Goal: Task Accomplishment & Management: Use online tool/utility

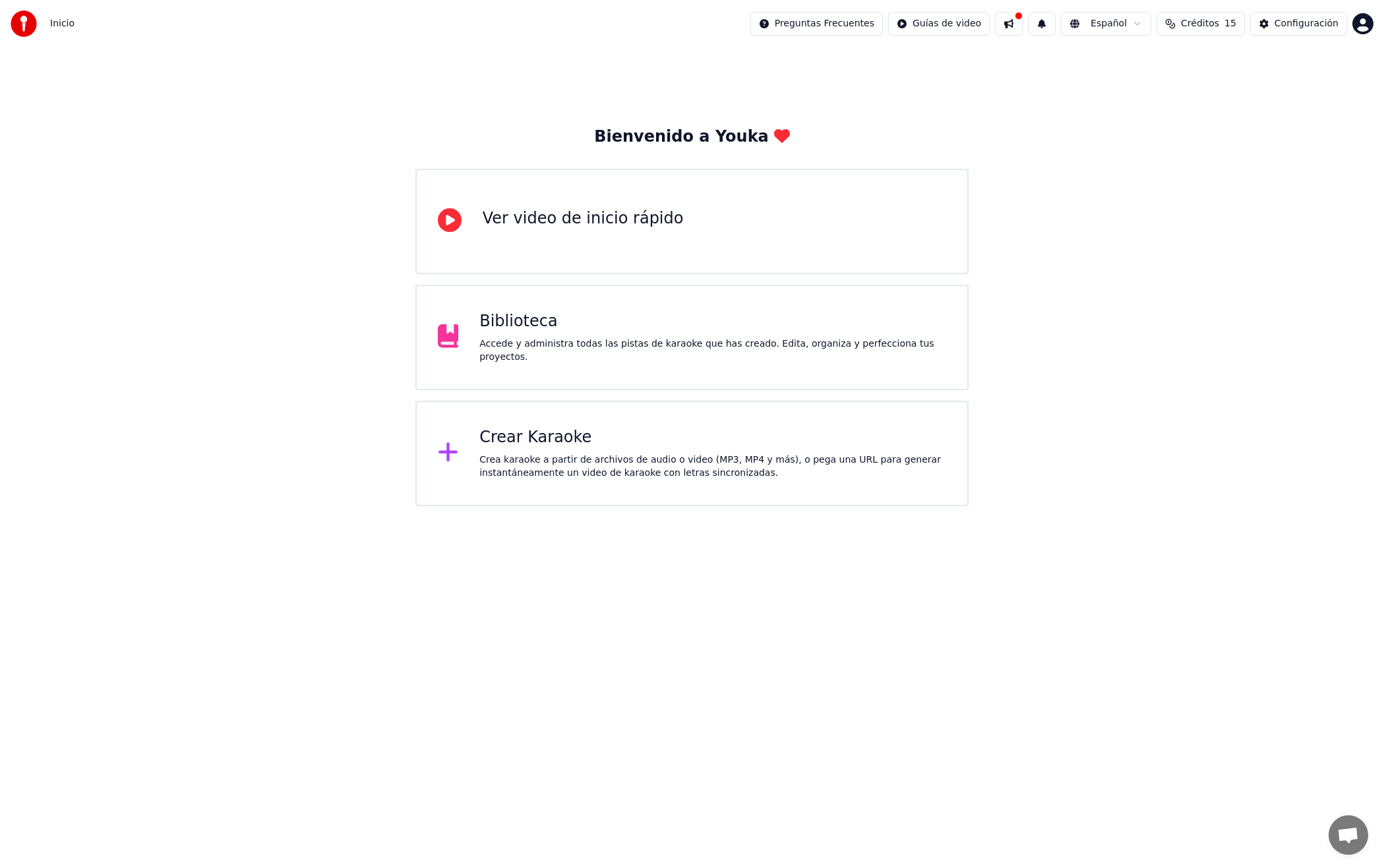
click at [534, 438] on div "Crear Karaoke" at bounding box center [713, 437] width 466 height 21
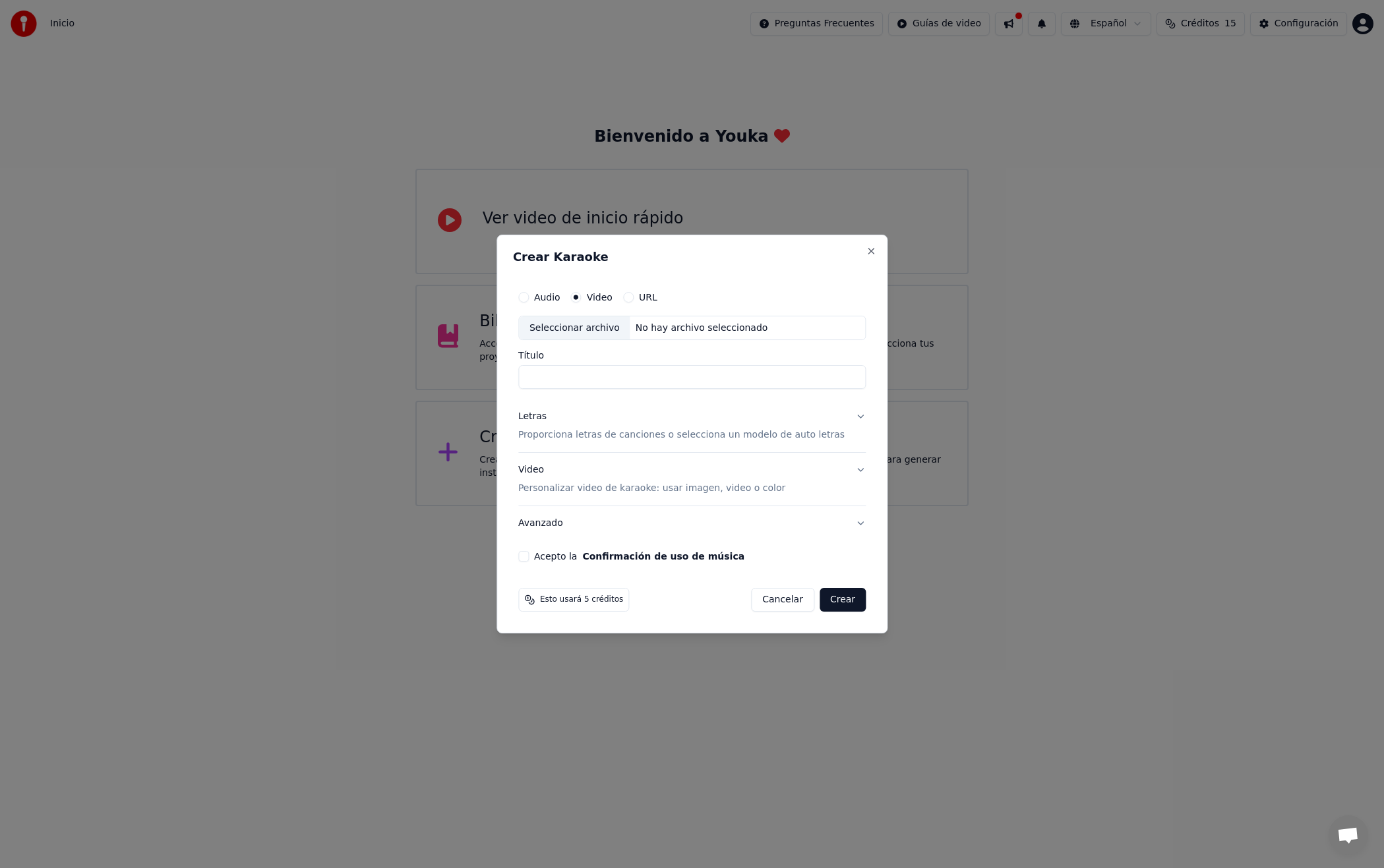
click at [574, 378] on input "Título" at bounding box center [692, 377] width 348 height 24
click at [586, 336] on div "Seleccionar archivo" at bounding box center [575, 328] width 112 height 24
drag, startPoint x: 617, startPoint y: 378, endPoint x: 637, endPoint y: 378, distance: 20.0
click at [616, 378] on input "**********" at bounding box center [692, 377] width 348 height 24
drag, startPoint x: 659, startPoint y: 378, endPoint x: 814, endPoint y: 375, distance: 155.0
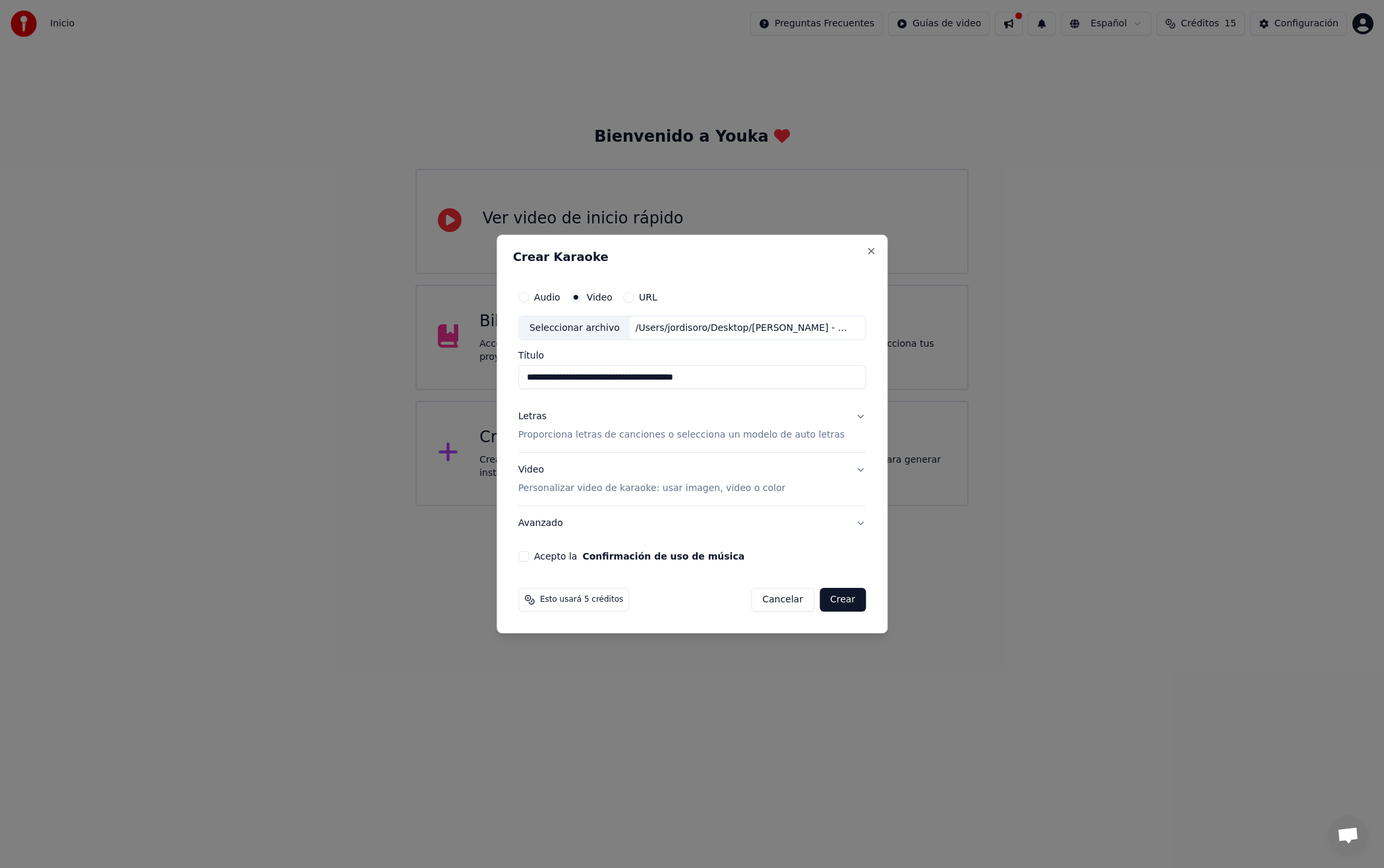
click at [817, 374] on input "**********" at bounding box center [692, 377] width 348 height 24
type input "**********"
click at [852, 417] on button "Letras Proporciona letras de canciones o selecciona un modelo de auto letras" at bounding box center [692, 426] width 348 height 52
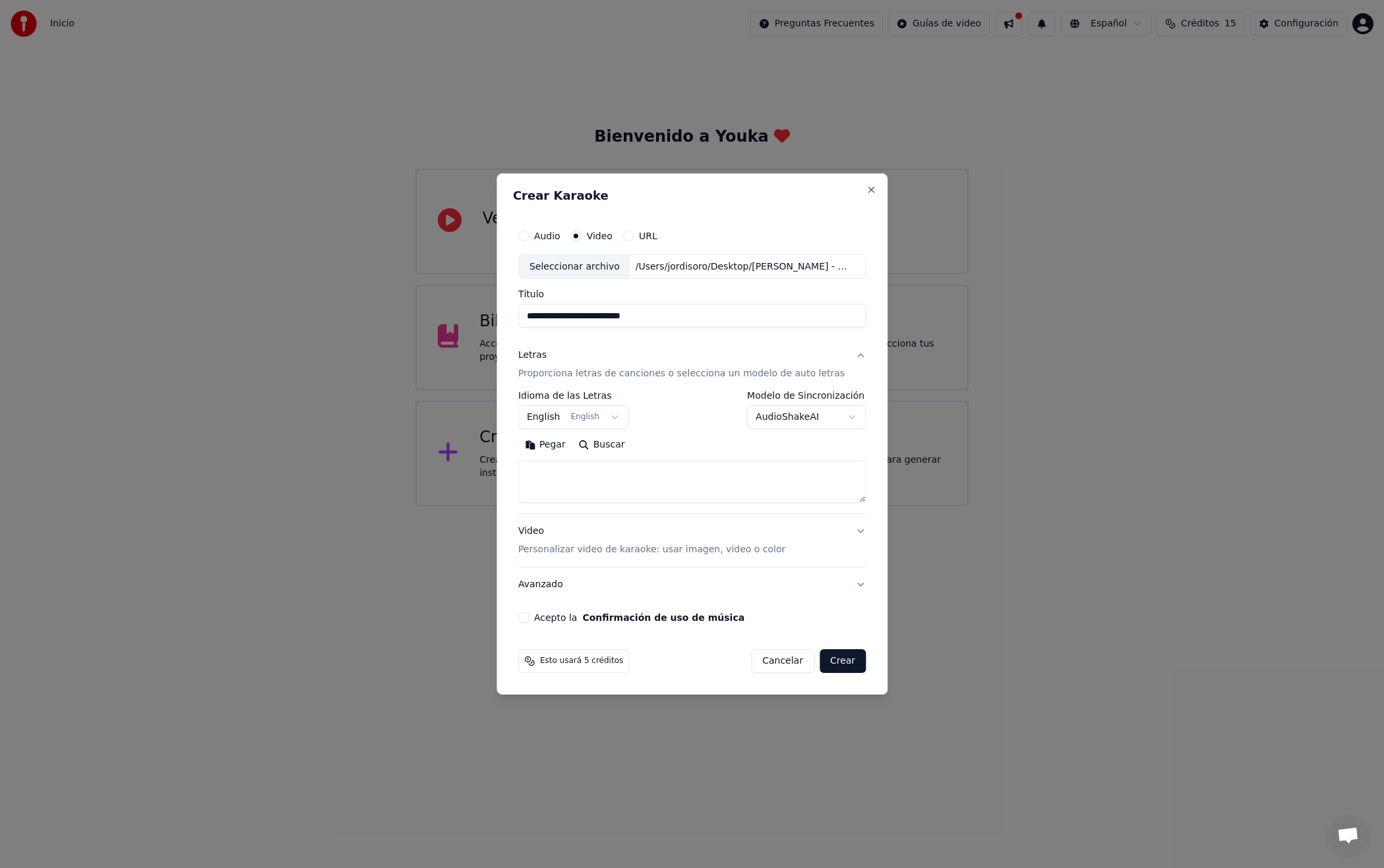
click at [600, 476] on textarea at bounding box center [692, 482] width 348 height 42
click at [563, 426] on body "**********" at bounding box center [692, 253] width 1384 height 506
select select "**"
click at [587, 482] on textarea at bounding box center [692, 482] width 348 height 42
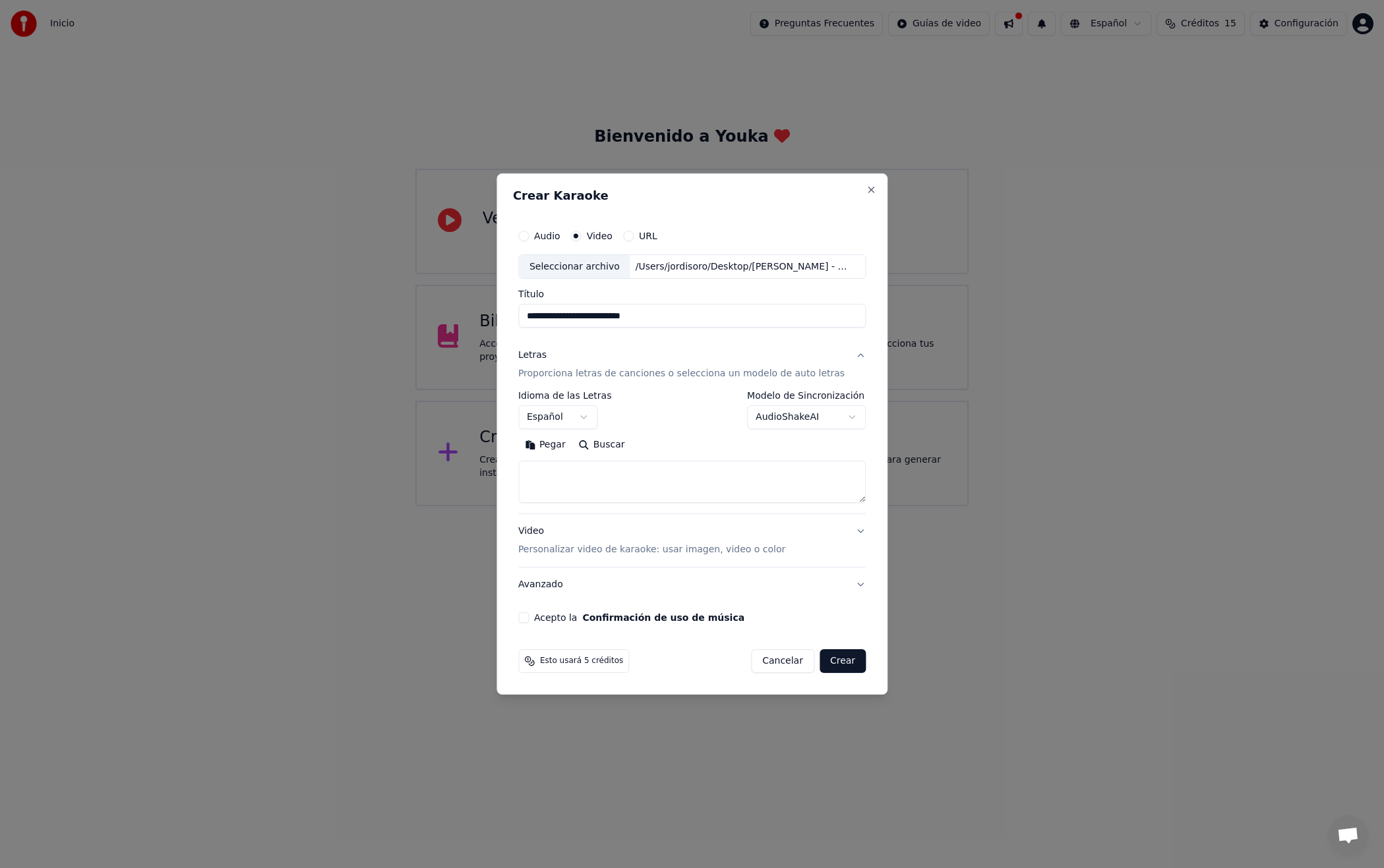
click at [592, 474] on textarea at bounding box center [692, 482] width 348 height 42
paste textarea "**********"
click at [534, 487] on textarea at bounding box center [683, 482] width 329 height 42
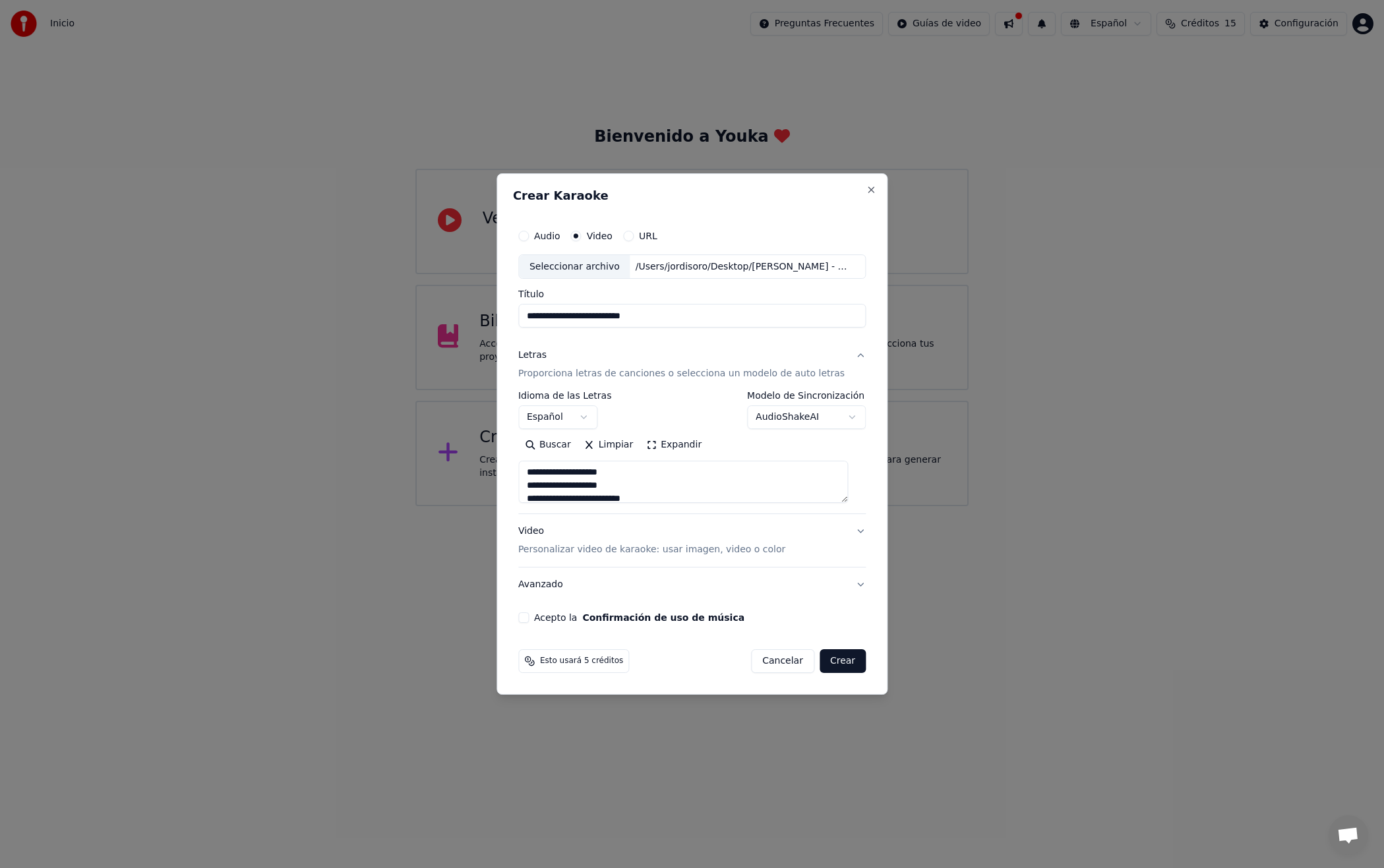
drag, startPoint x: 540, startPoint y: 485, endPoint x: 531, endPoint y: 486, distance: 9.1
click at [531, 486] on textarea at bounding box center [683, 482] width 329 height 42
drag, startPoint x: 536, startPoint y: 498, endPoint x: 523, endPoint y: 497, distance: 13.0
click at [522, 498] on div "**********" at bounding box center [692, 423] width 358 height 411
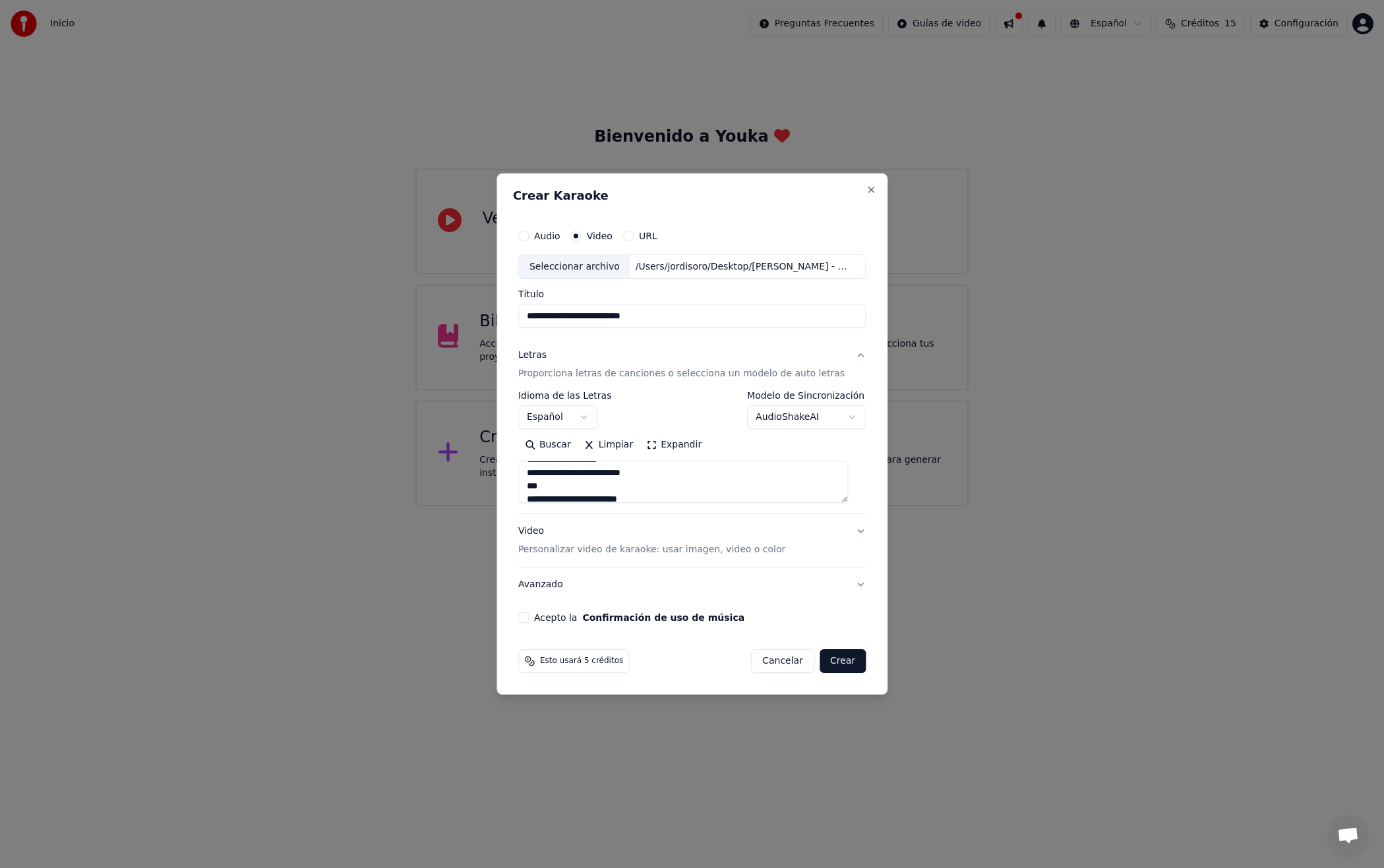
scroll to position [44, 0]
click at [544, 475] on textarea at bounding box center [683, 482] width 329 height 42
click at [532, 468] on textarea at bounding box center [683, 482] width 329 height 42
click at [536, 482] on textarea at bounding box center [683, 482] width 329 height 42
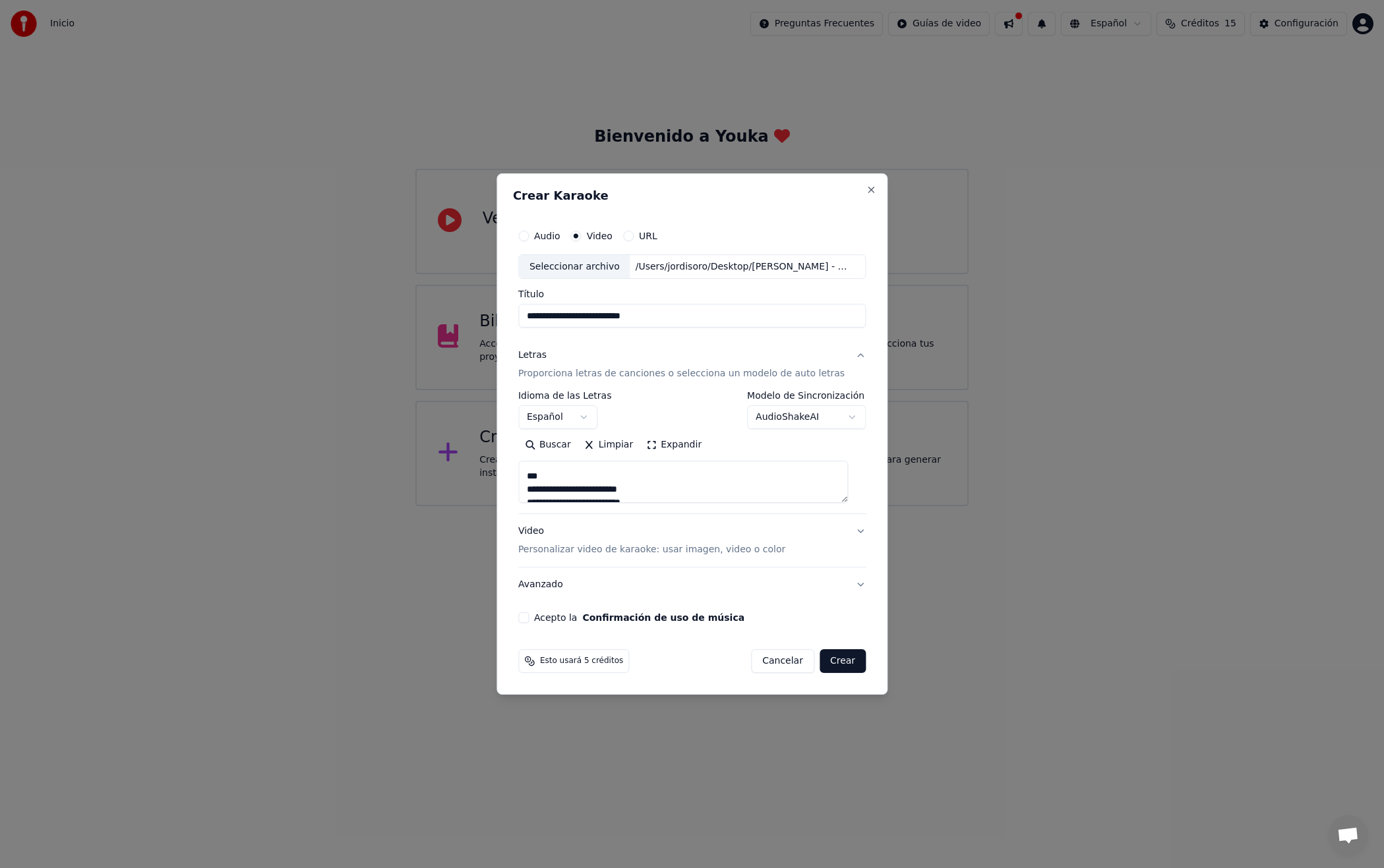
drag, startPoint x: 541, startPoint y: 489, endPoint x: 532, endPoint y: 490, distance: 9.1
click at [532, 490] on textarea at bounding box center [683, 482] width 329 height 42
click at [532, 488] on textarea at bounding box center [683, 482] width 329 height 42
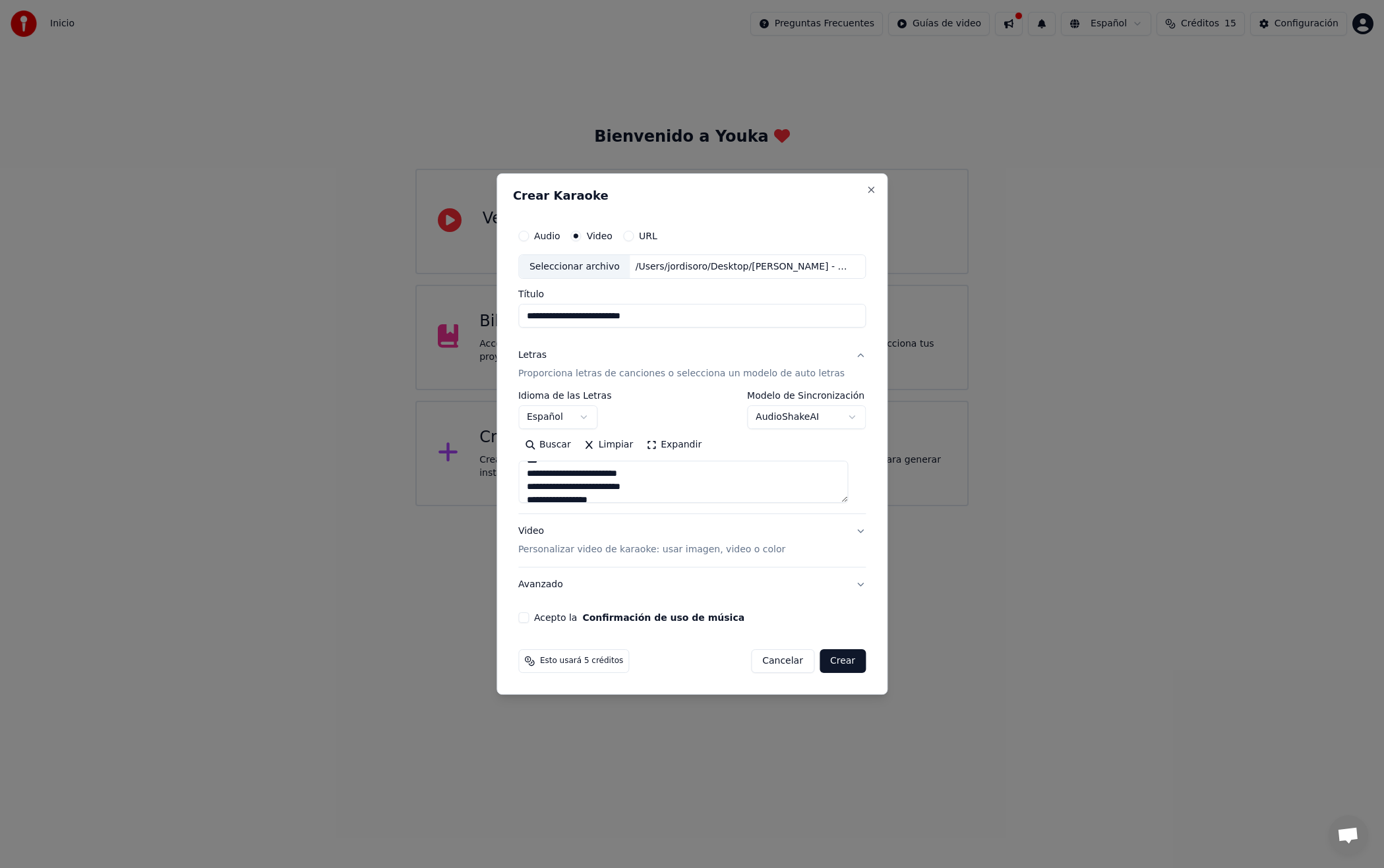
click at [536, 489] on textarea at bounding box center [683, 482] width 329 height 42
drag, startPoint x: 540, startPoint y: 476, endPoint x: 533, endPoint y: 476, distance: 7.0
click at [533, 476] on textarea at bounding box center [683, 482] width 329 height 42
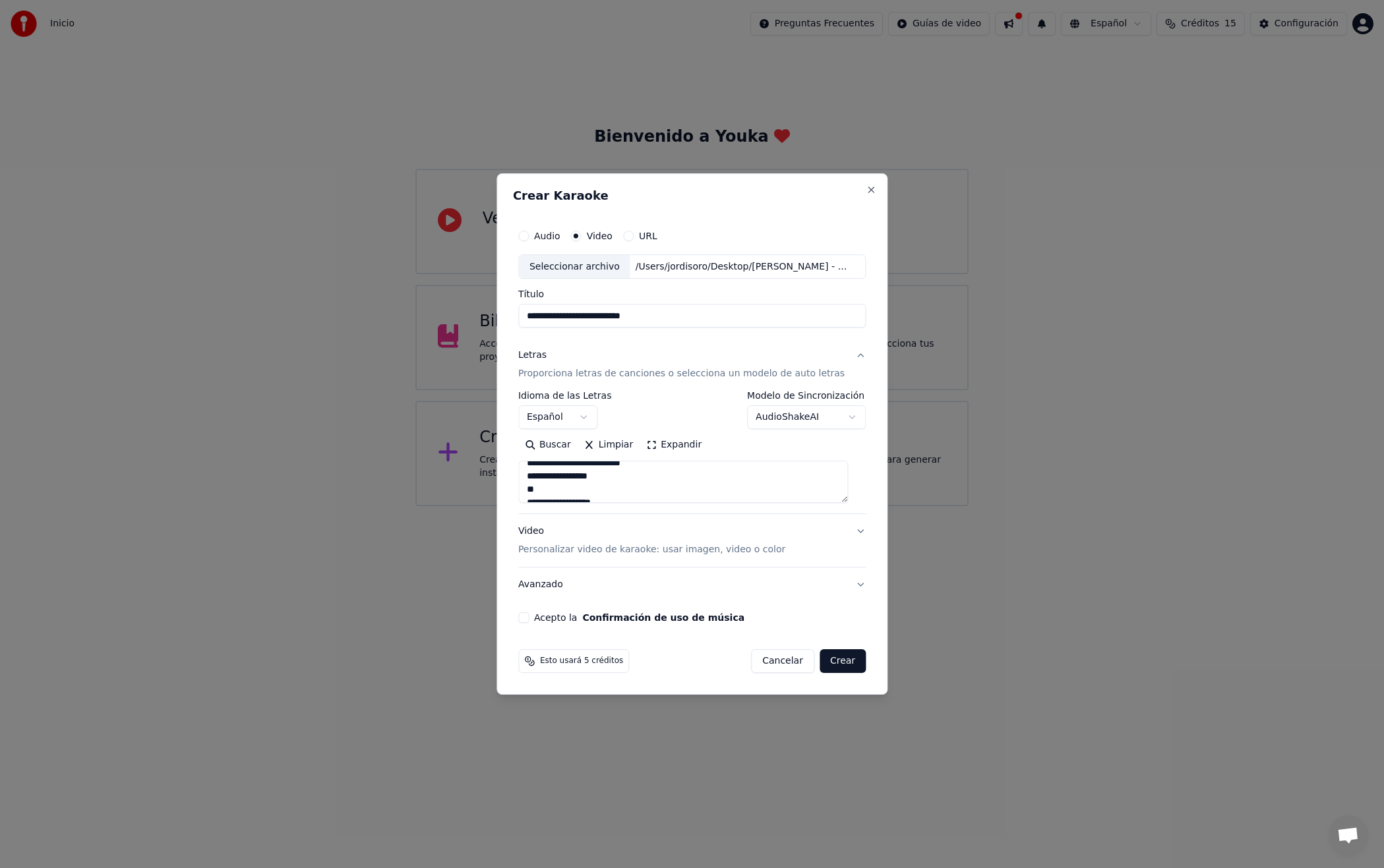
click at [537, 490] on textarea at bounding box center [683, 482] width 329 height 42
click at [535, 481] on textarea at bounding box center [683, 482] width 329 height 42
click at [538, 496] on textarea at bounding box center [683, 482] width 329 height 42
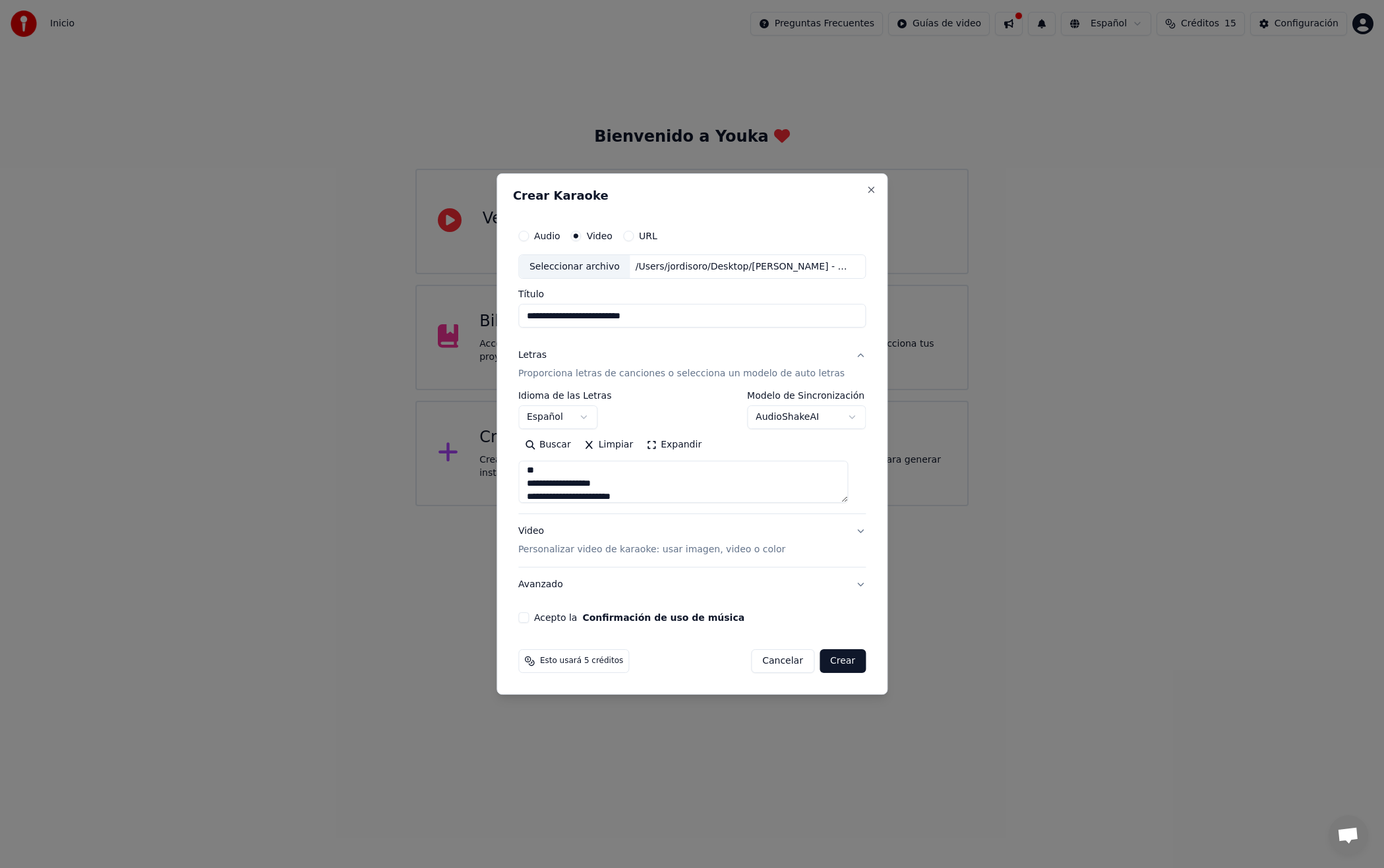
scroll to position [159, 0]
click at [535, 484] on textarea at bounding box center [683, 482] width 329 height 42
click at [639, 468] on textarea at bounding box center [683, 482] width 329 height 42
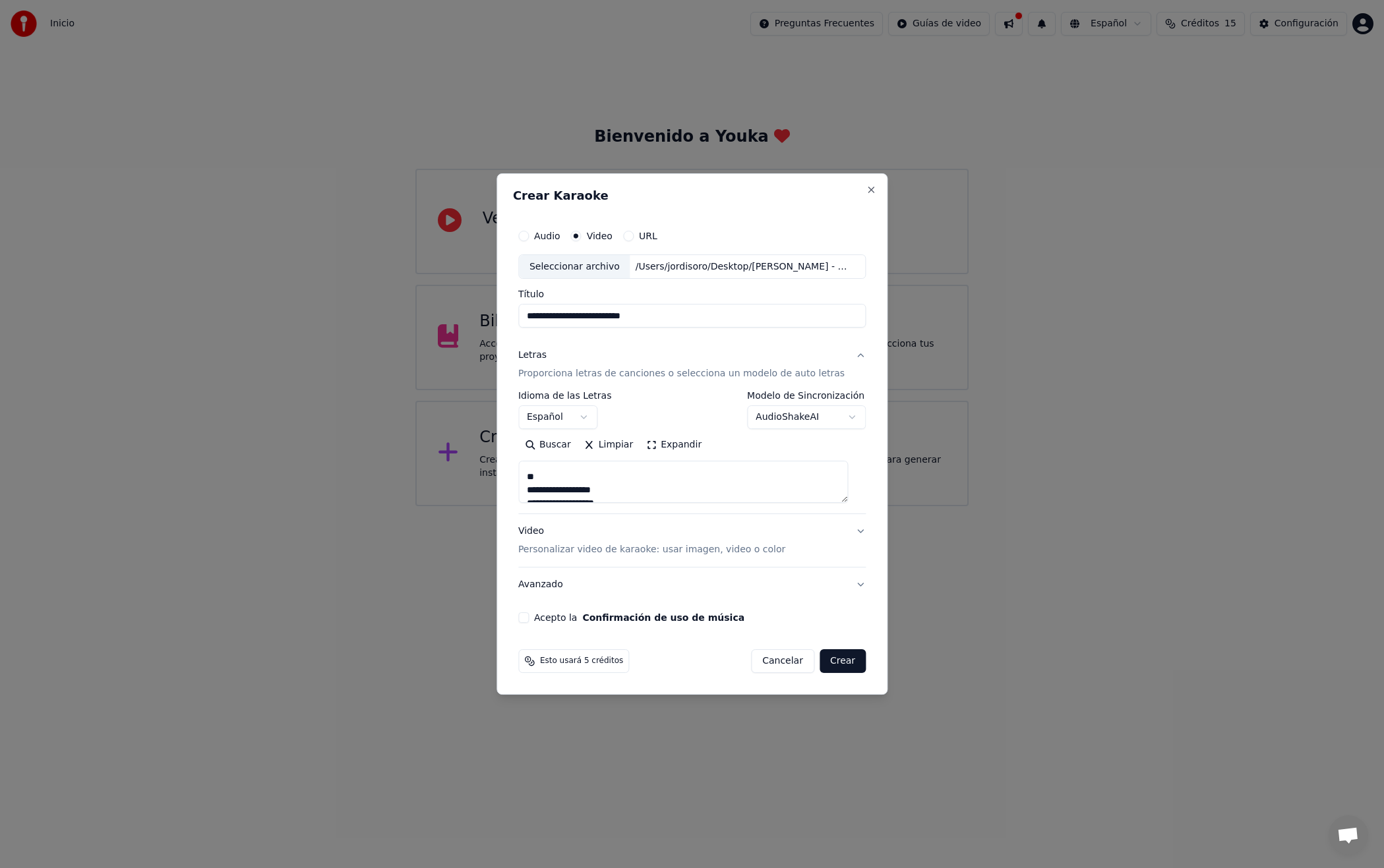
click at [537, 492] on textarea at bounding box center [683, 482] width 329 height 42
drag, startPoint x: 541, startPoint y: 488, endPoint x: 530, endPoint y: 488, distance: 11.0
click at [530, 488] on textarea at bounding box center [683, 482] width 329 height 42
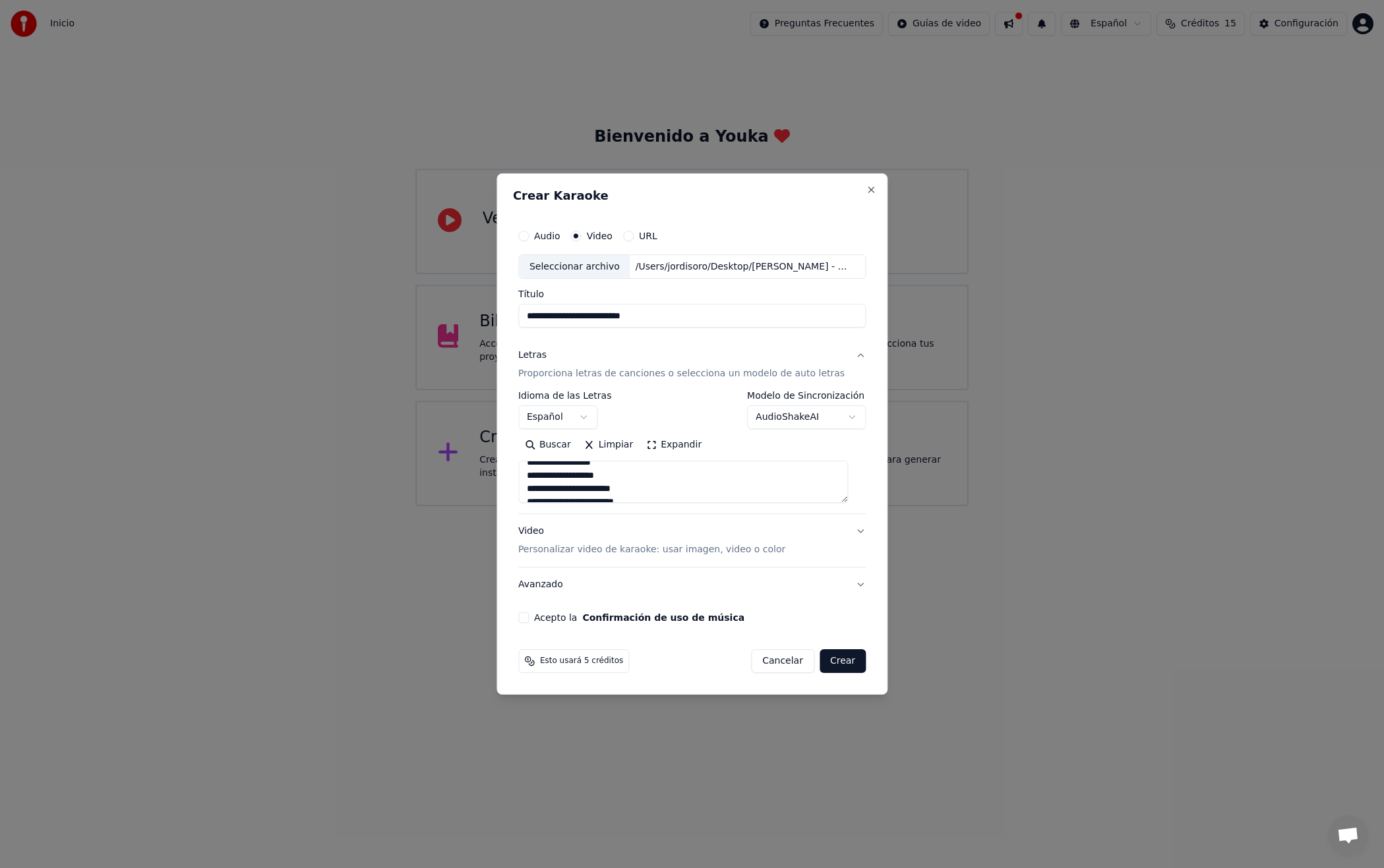
drag, startPoint x: 537, startPoint y: 492, endPoint x: 529, endPoint y: 492, distance: 8.0
click at [529, 492] on textarea at bounding box center [683, 482] width 329 height 42
click at [661, 490] on textarea at bounding box center [683, 482] width 329 height 42
click at [535, 494] on textarea at bounding box center [683, 482] width 329 height 42
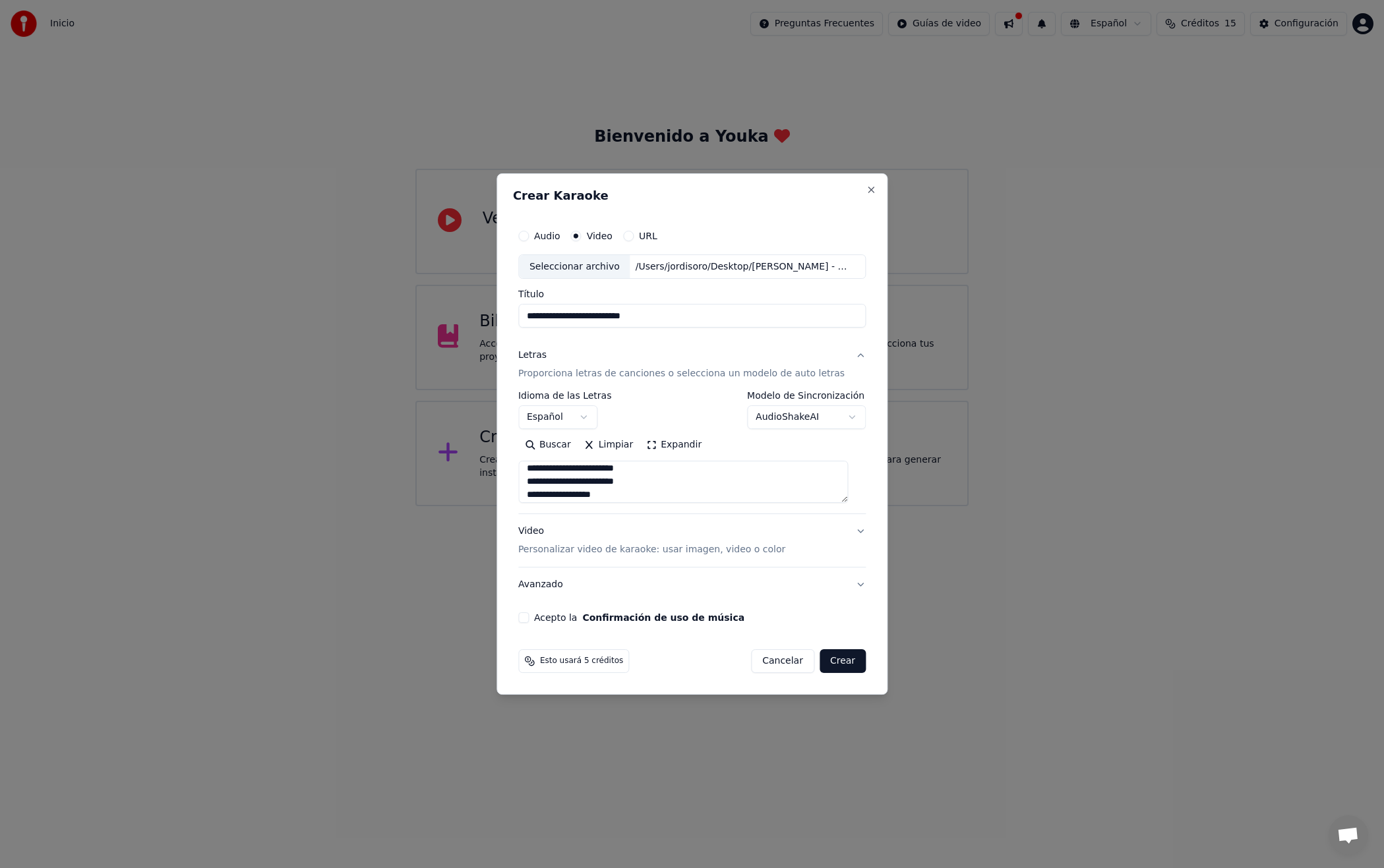
scroll to position [269, 0]
click at [532, 494] on textarea at bounding box center [683, 482] width 329 height 42
click at [532, 480] on textarea at bounding box center [683, 482] width 329 height 42
click at [536, 490] on textarea at bounding box center [683, 482] width 329 height 42
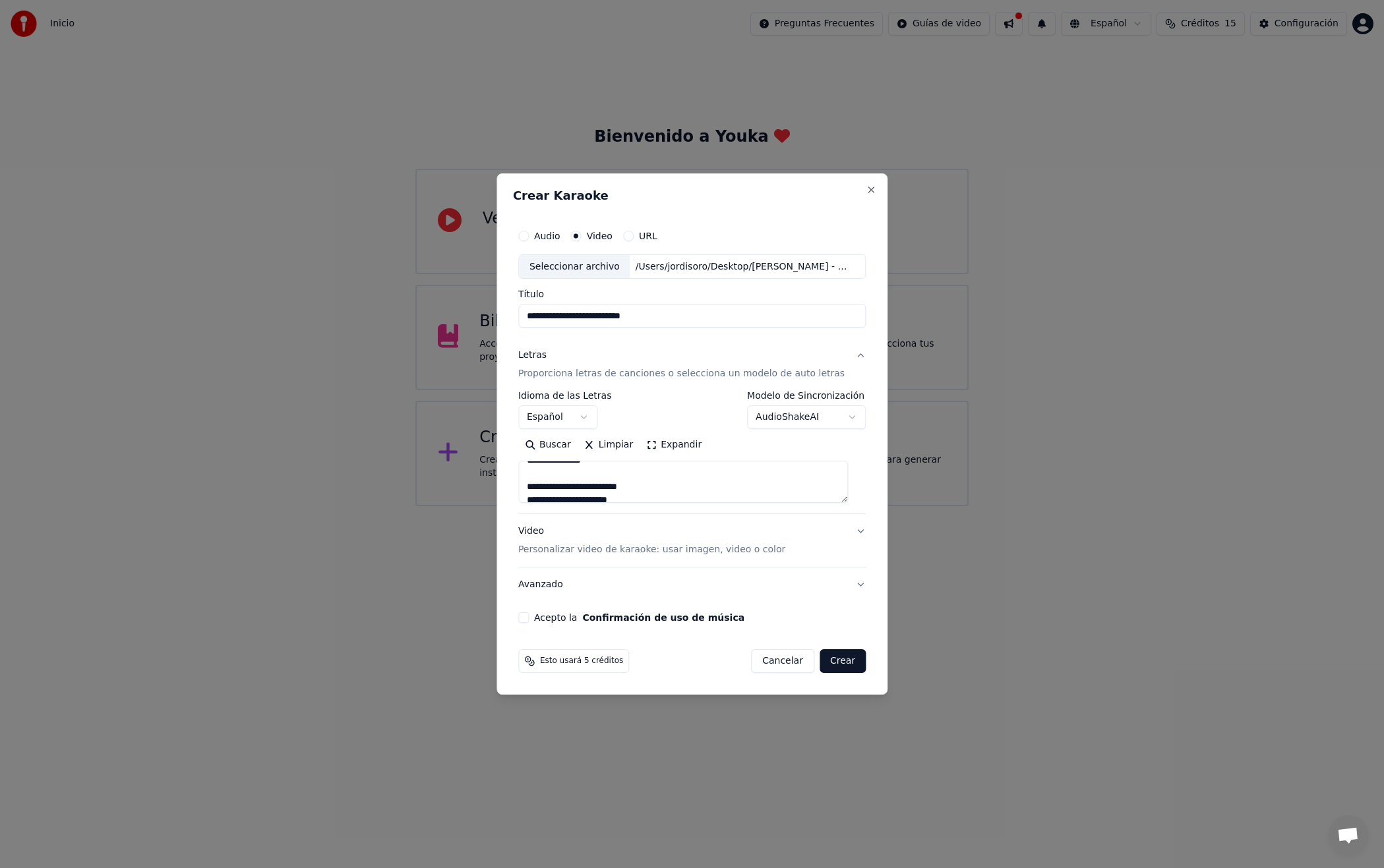
scroll to position [325, 0]
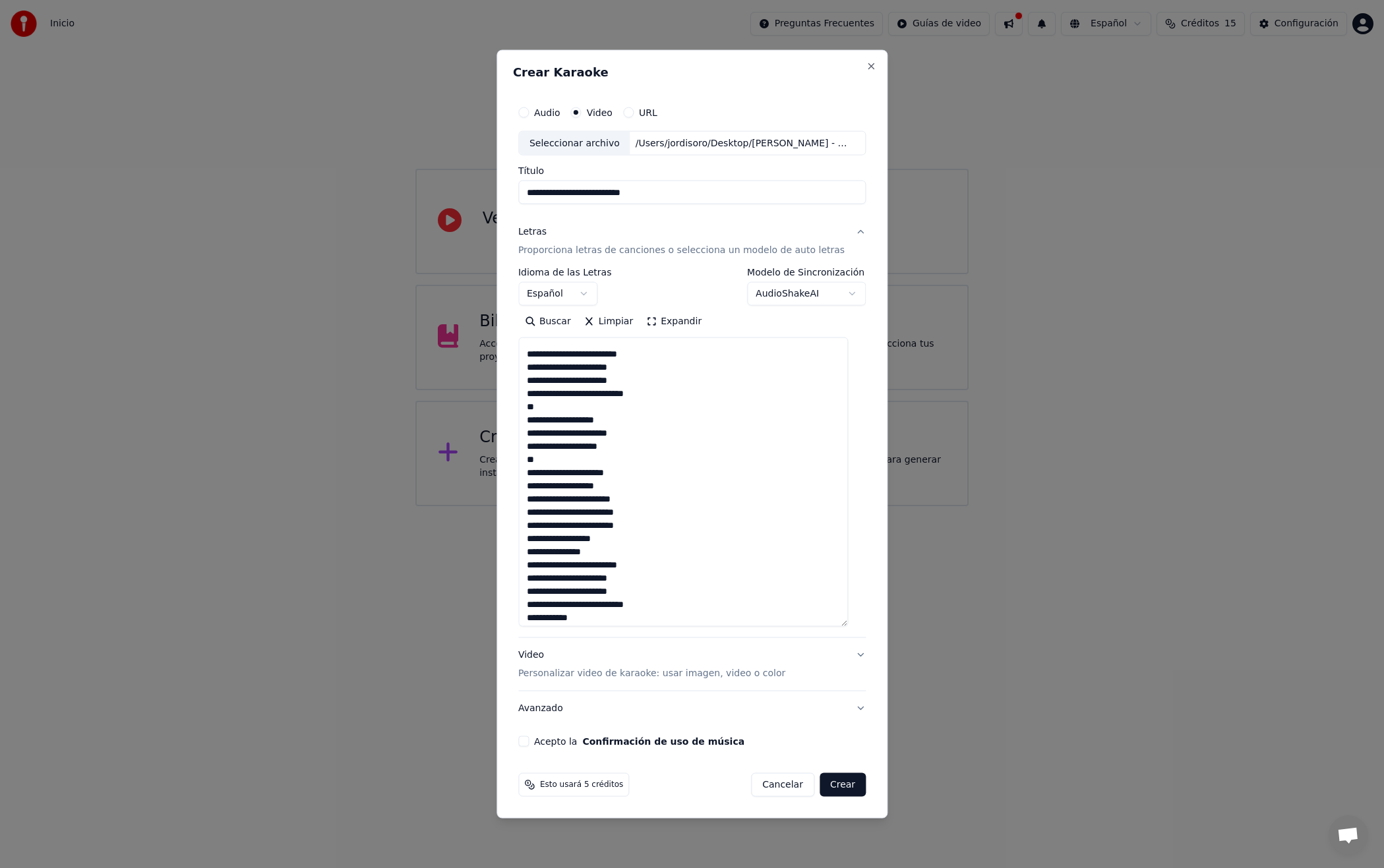
drag, startPoint x: 850, startPoint y: 500, endPoint x: 835, endPoint y: 585, distance: 86.3
click at [858, 622] on div "**********" at bounding box center [692, 423] width 358 height 658
click at [557, 382] on textarea at bounding box center [683, 482] width 329 height 288
click at [536, 370] on textarea at bounding box center [683, 482] width 329 height 288
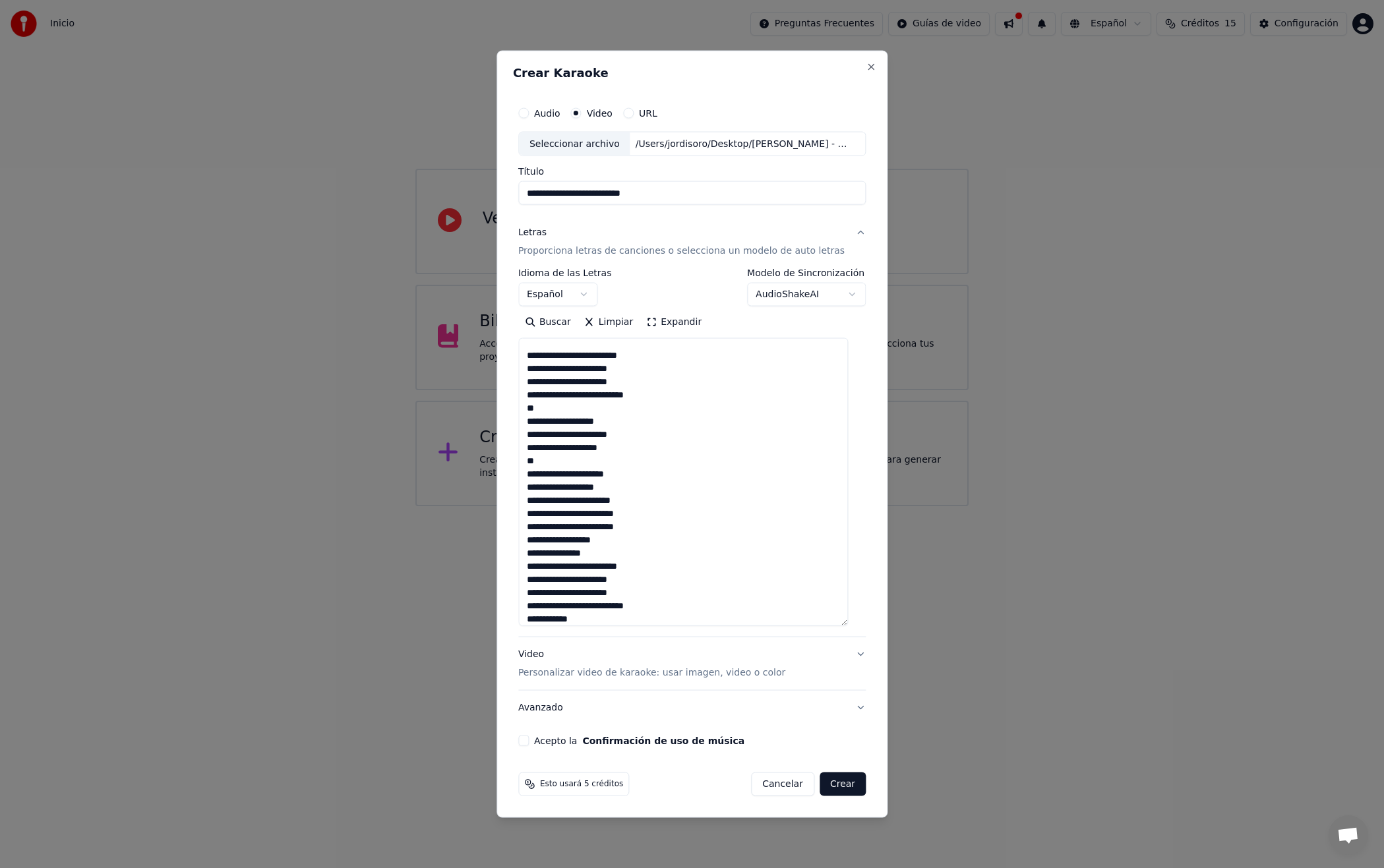
click at [537, 382] on textarea at bounding box center [683, 482] width 329 height 288
click at [533, 398] on textarea at bounding box center [683, 482] width 329 height 288
click at [537, 412] on textarea at bounding box center [683, 482] width 329 height 288
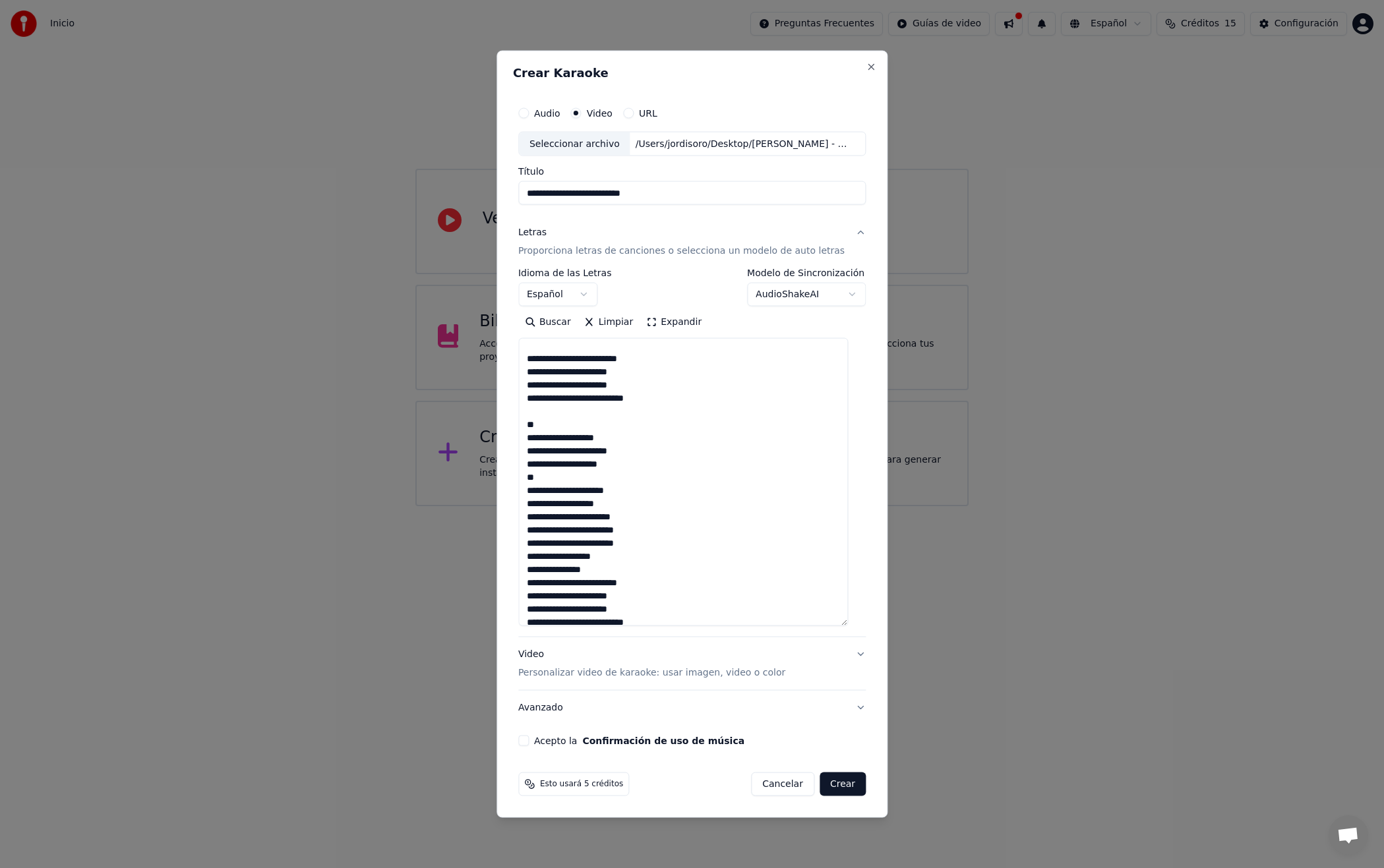
scroll to position [387, 0]
drag, startPoint x: 543, startPoint y: 372, endPoint x: 528, endPoint y: 373, distance: 15.0
click at [532, 372] on textarea at bounding box center [683, 482] width 329 height 288
click at [532, 386] on textarea at bounding box center [683, 482] width 329 height 288
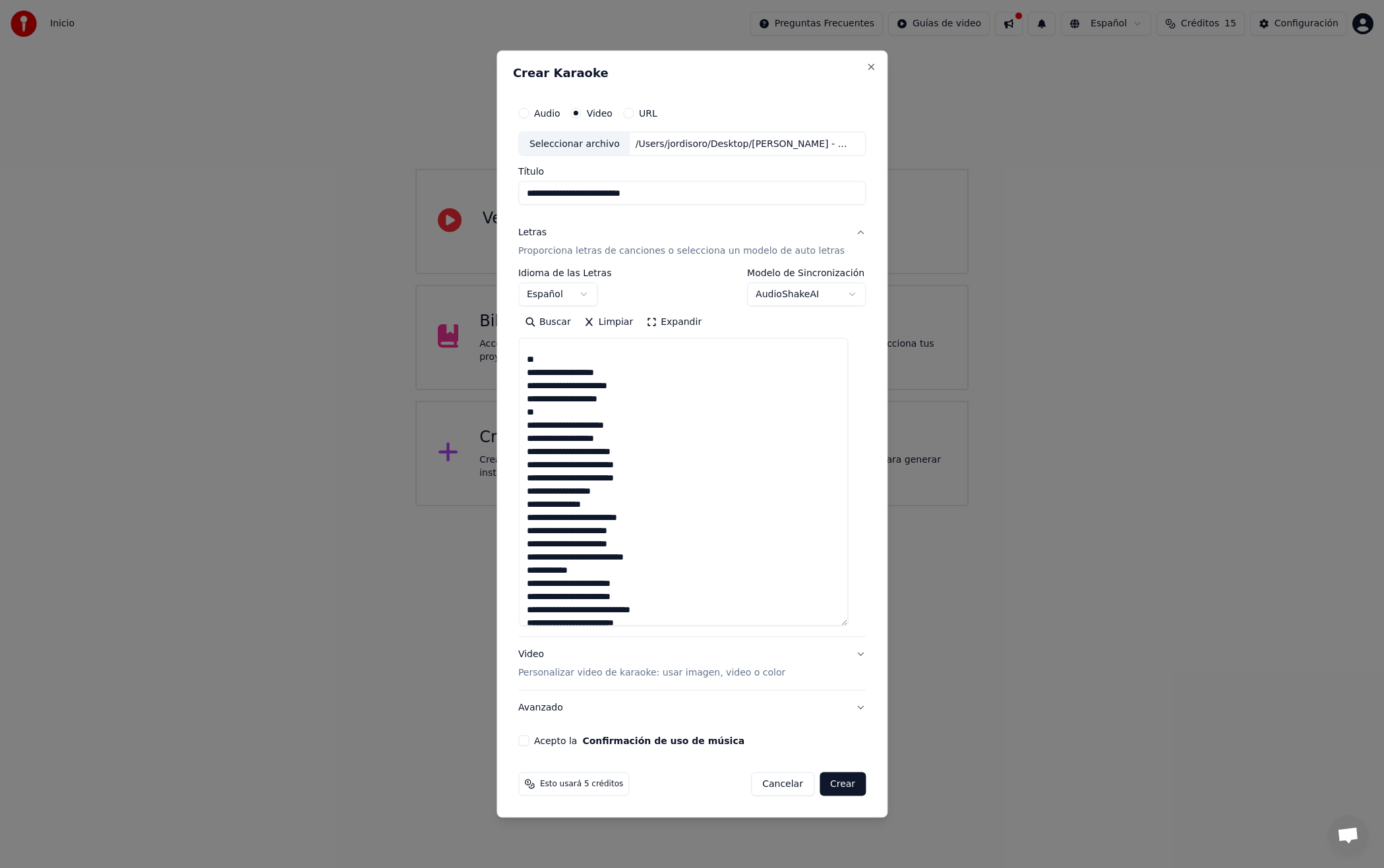
click at [531, 399] on textarea at bounding box center [683, 482] width 329 height 288
click at [535, 415] on textarea at bounding box center [683, 482] width 329 height 288
drag, startPoint x: 540, startPoint y: 438, endPoint x: 534, endPoint y: 440, distance: 6.3
click at [534, 440] on textarea at bounding box center [683, 482] width 329 height 288
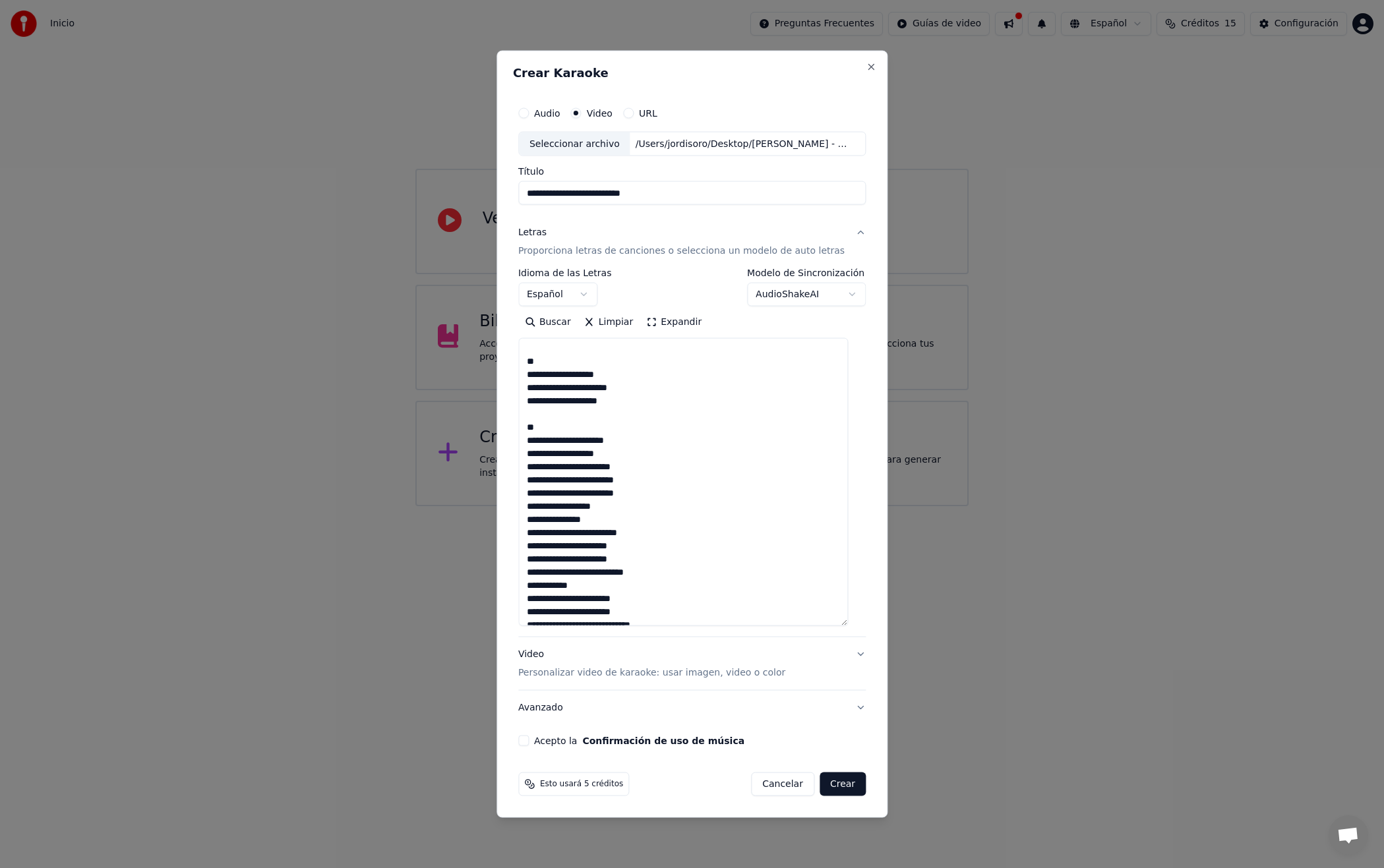
scroll to position [384, 0]
drag, startPoint x: 540, startPoint y: 455, endPoint x: 533, endPoint y: 457, distance: 7.3
click at [534, 457] on textarea at bounding box center [683, 482] width 329 height 288
drag, startPoint x: 542, startPoint y: 468, endPoint x: 534, endPoint y: 470, distance: 8.2
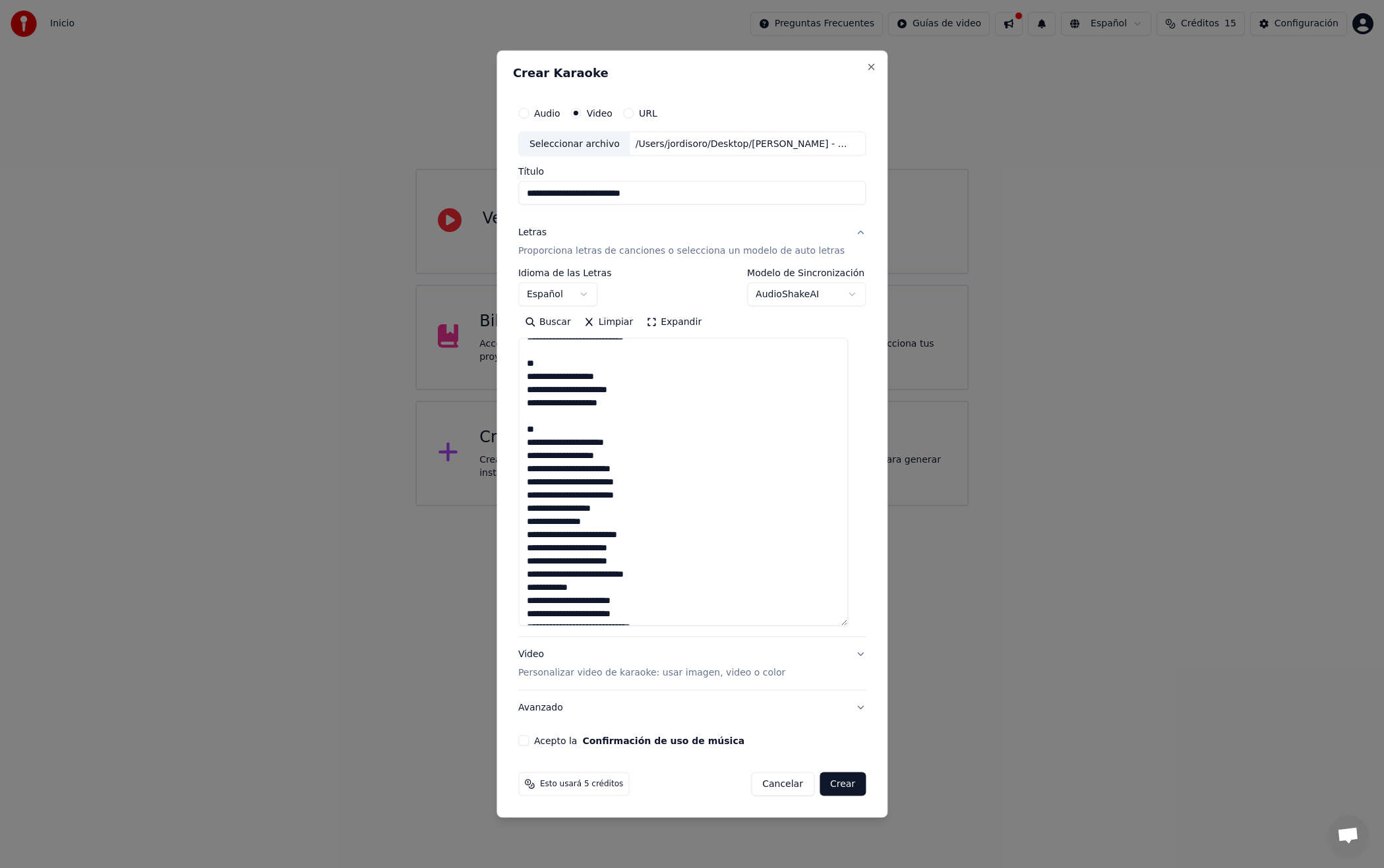
click at [534, 470] on textarea at bounding box center [683, 482] width 329 height 288
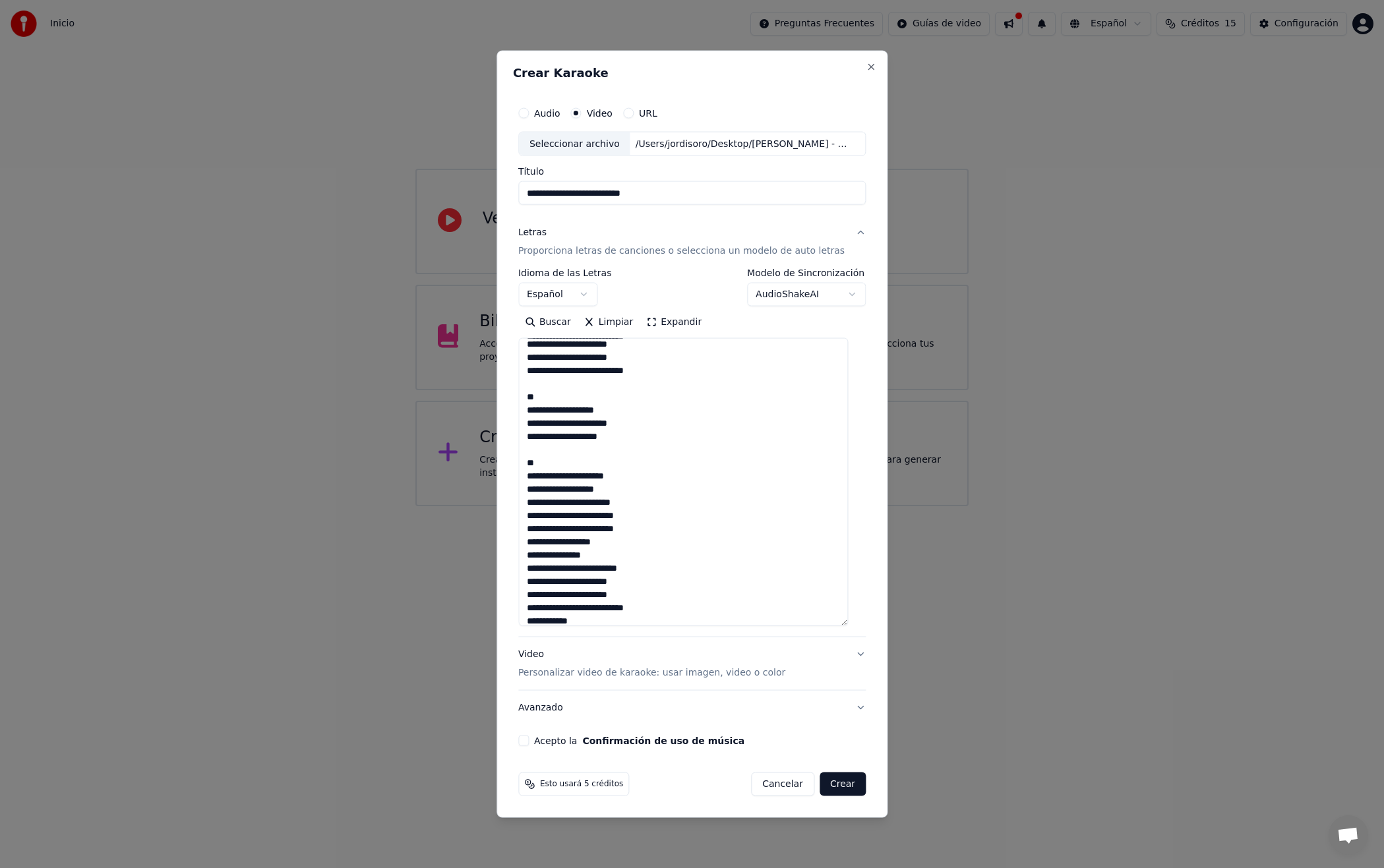
scroll to position [348, 0]
click at [536, 512] on textarea at bounding box center [683, 482] width 329 height 288
drag, startPoint x: 540, startPoint y: 541, endPoint x: 534, endPoint y: 542, distance: 6.1
click at [534, 542] on textarea at bounding box center [683, 482] width 329 height 288
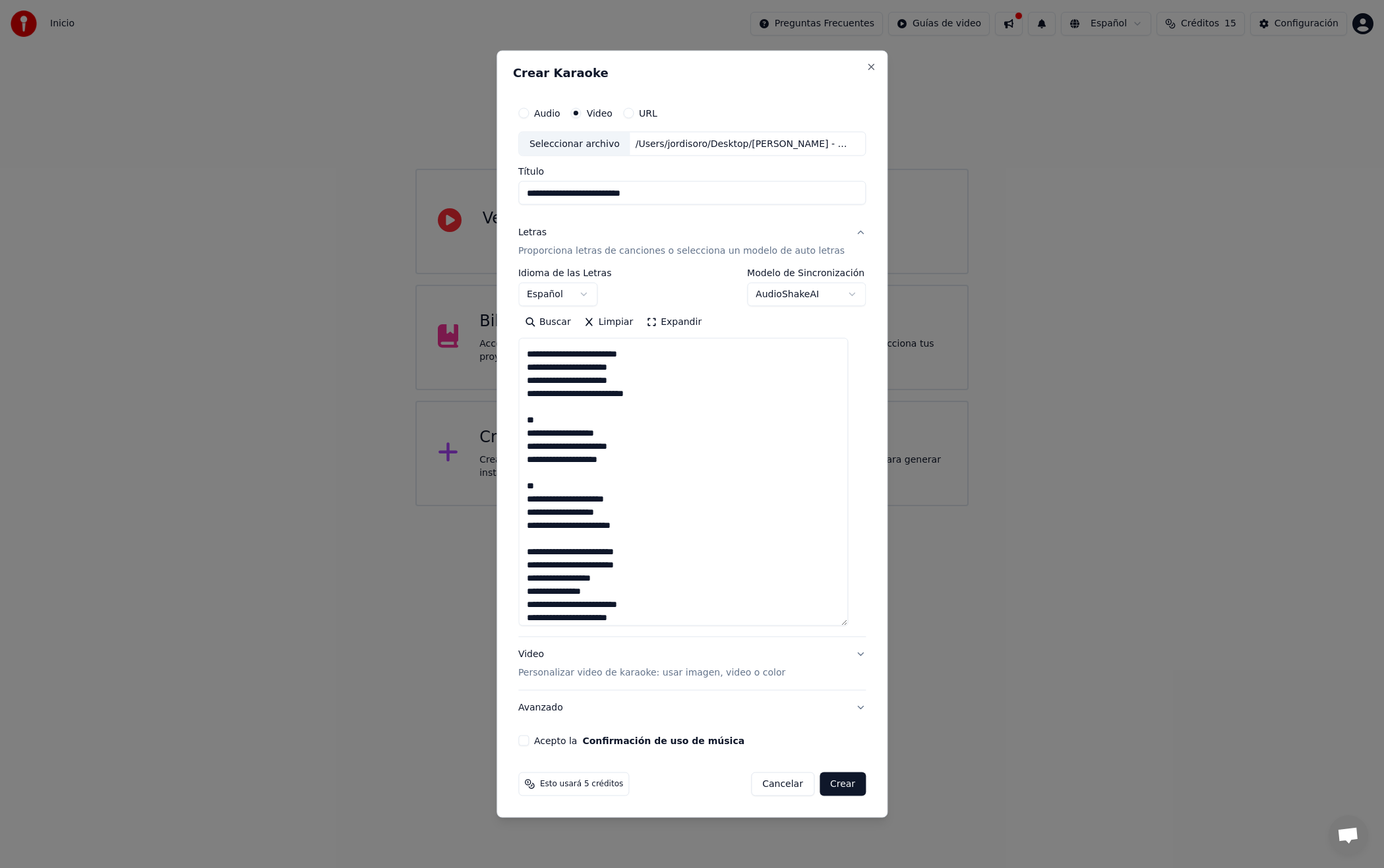
scroll to position [324, 0]
click at [535, 580] on textarea at bounding box center [683, 482] width 329 height 288
click at [536, 596] on textarea at bounding box center [683, 482] width 329 height 288
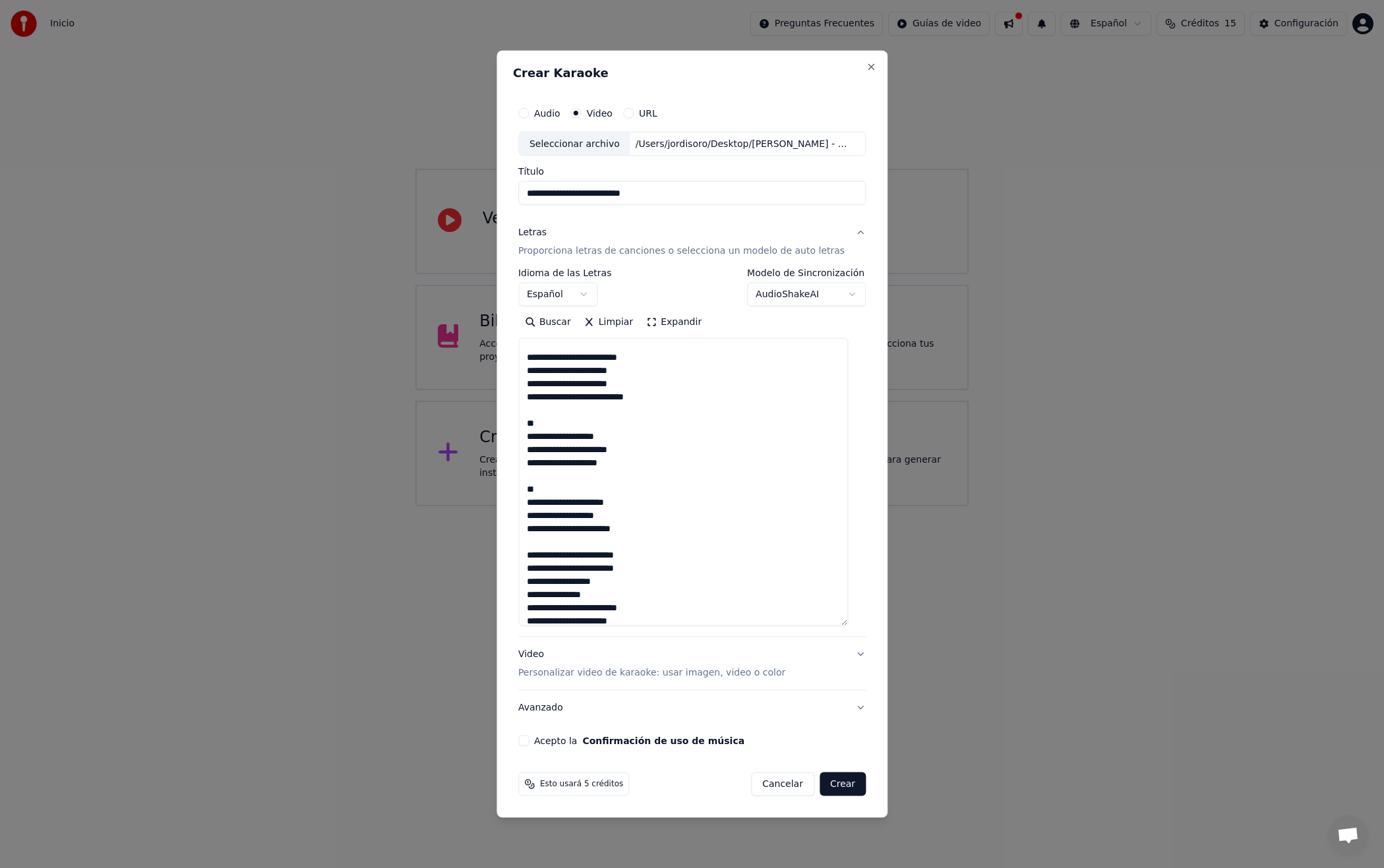
drag, startPoint x: 538, startPoint y: 607, endPoint x: 544, endPoint y: 617, distance: 11.7
click at [538, 607] on textarea at bounding box center [683, 482] width 329 height 288
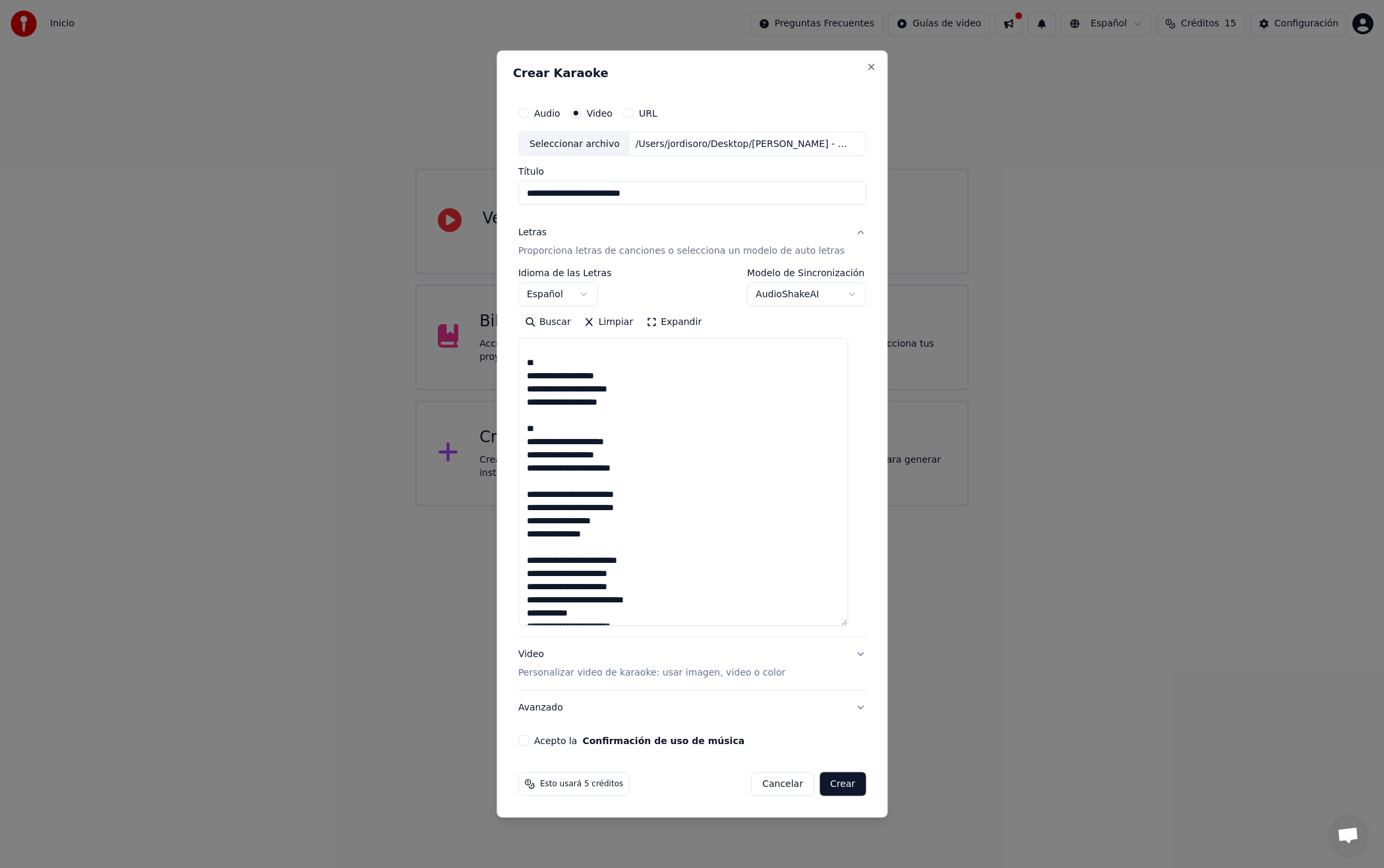
scroll to position [389, 0]
click at [534, 569] on textarea at bounding box center [683, 482] width 329 height 288
click at [536, 583] on textarea at bounding box center [683, 482] width 329 height 288
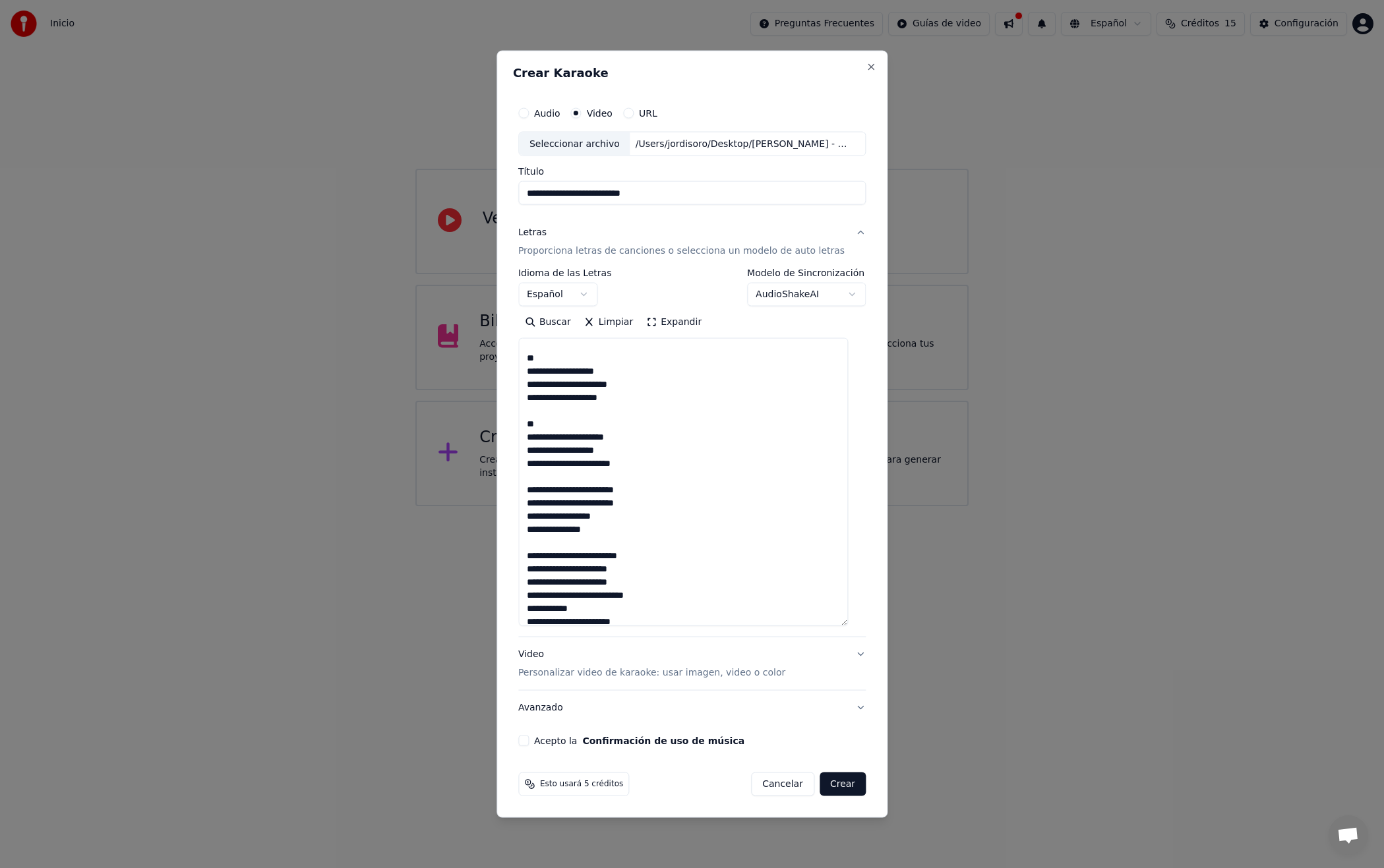
click at [536, 599] on textarea at bounding box center [683, 482] width 329 height 288
click at [536, 608] on textarea at bounding box center [683, 482] width 329 height 288
drag, startPoint x: 540, startPoint y: 567, endPoint x: 534, endPoint y: 568, distance: 6.1
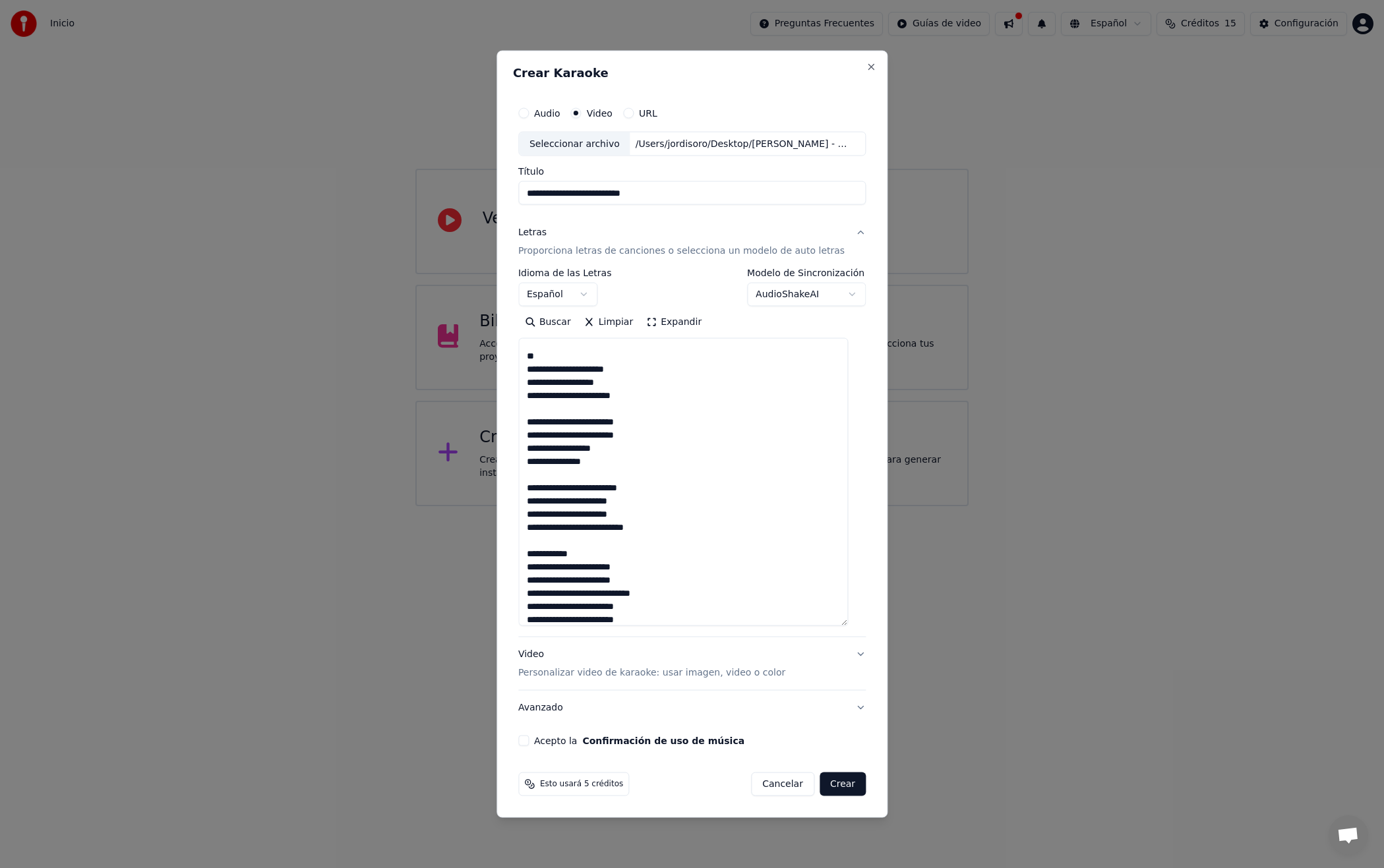
click at [534, 568] on textarea at bounding box center [683, 482] width 329 height 288
drag, startPoint x: 542, startPoint y: 582, endPoint x: 534, endPoint y: 582, distance: 8.0
click at [534, 582] on textarea at bounding box center [683, 482] width 329 height 288
click at [534, 603] on textarea at bounding box center [683, 482] width 329 height 288
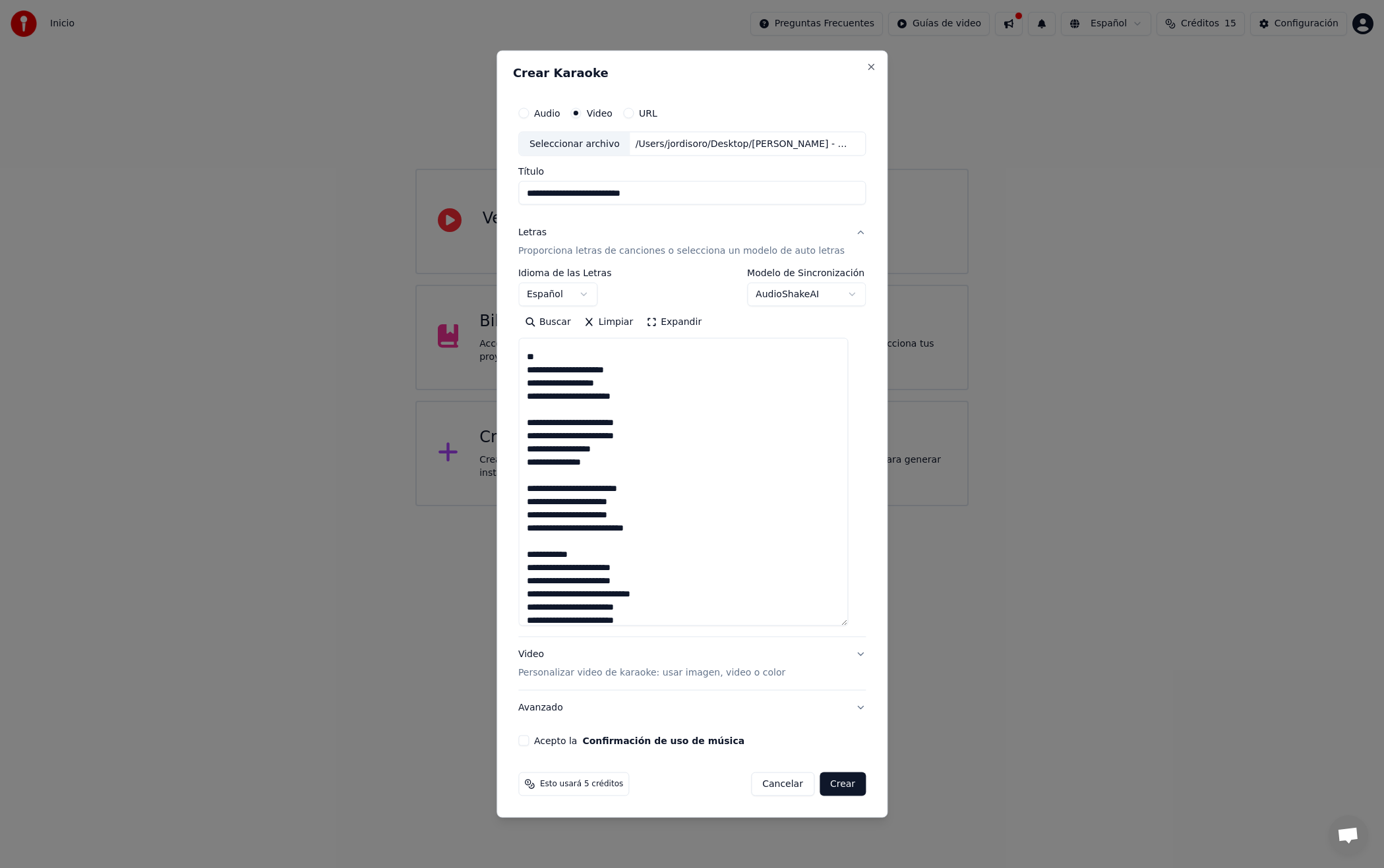
drag, startPoint x: 541, startPoint y: 595, endPoint x: 530, endPoint y: 597, distance: 11.2
click at [530, 597] on textarea at bounding box center [683, 482] width 329 height 288
click at [536, 609] on textarea at bounding box center [683, 482] width 329 height 288
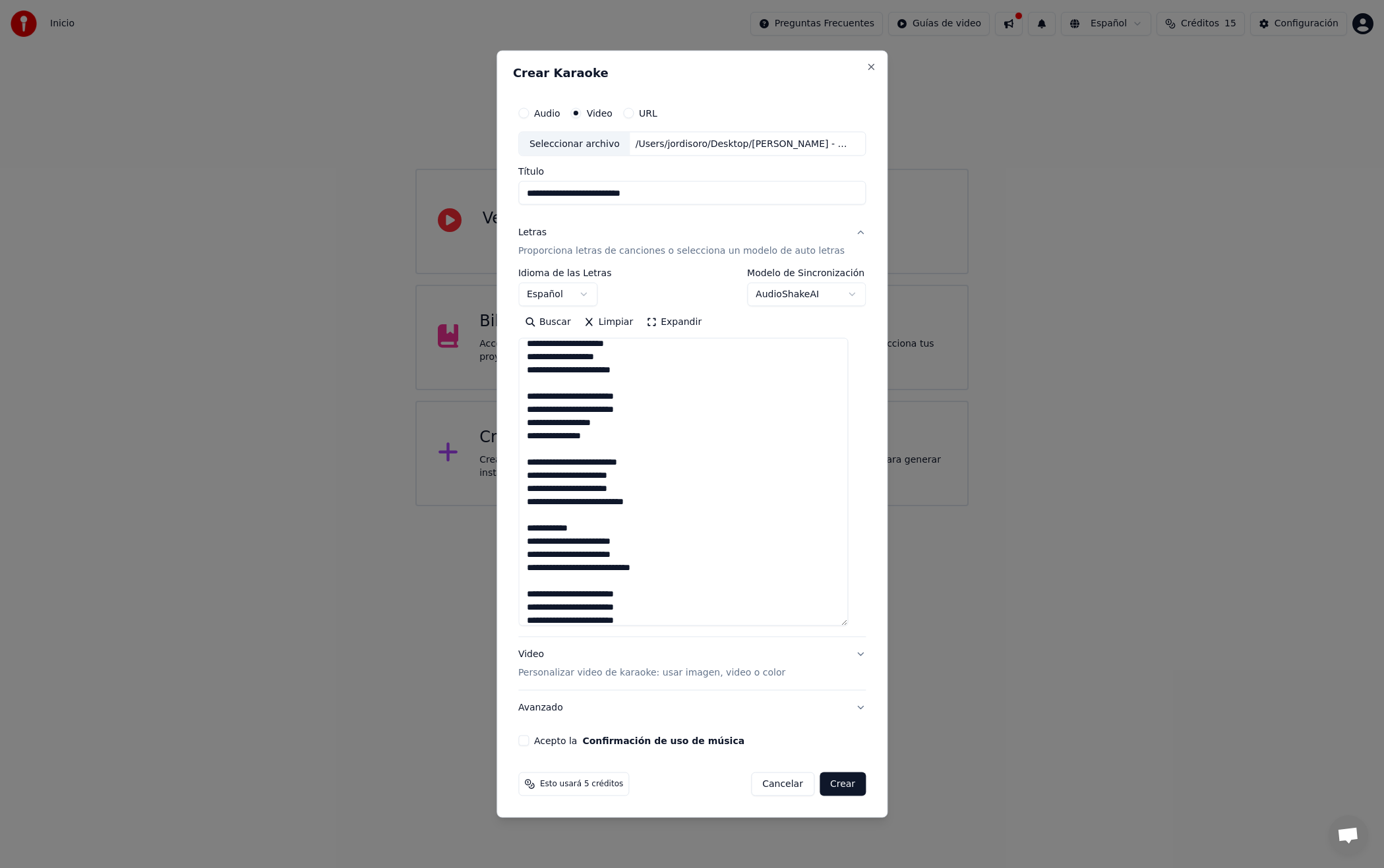
scroll to position [556, 0]
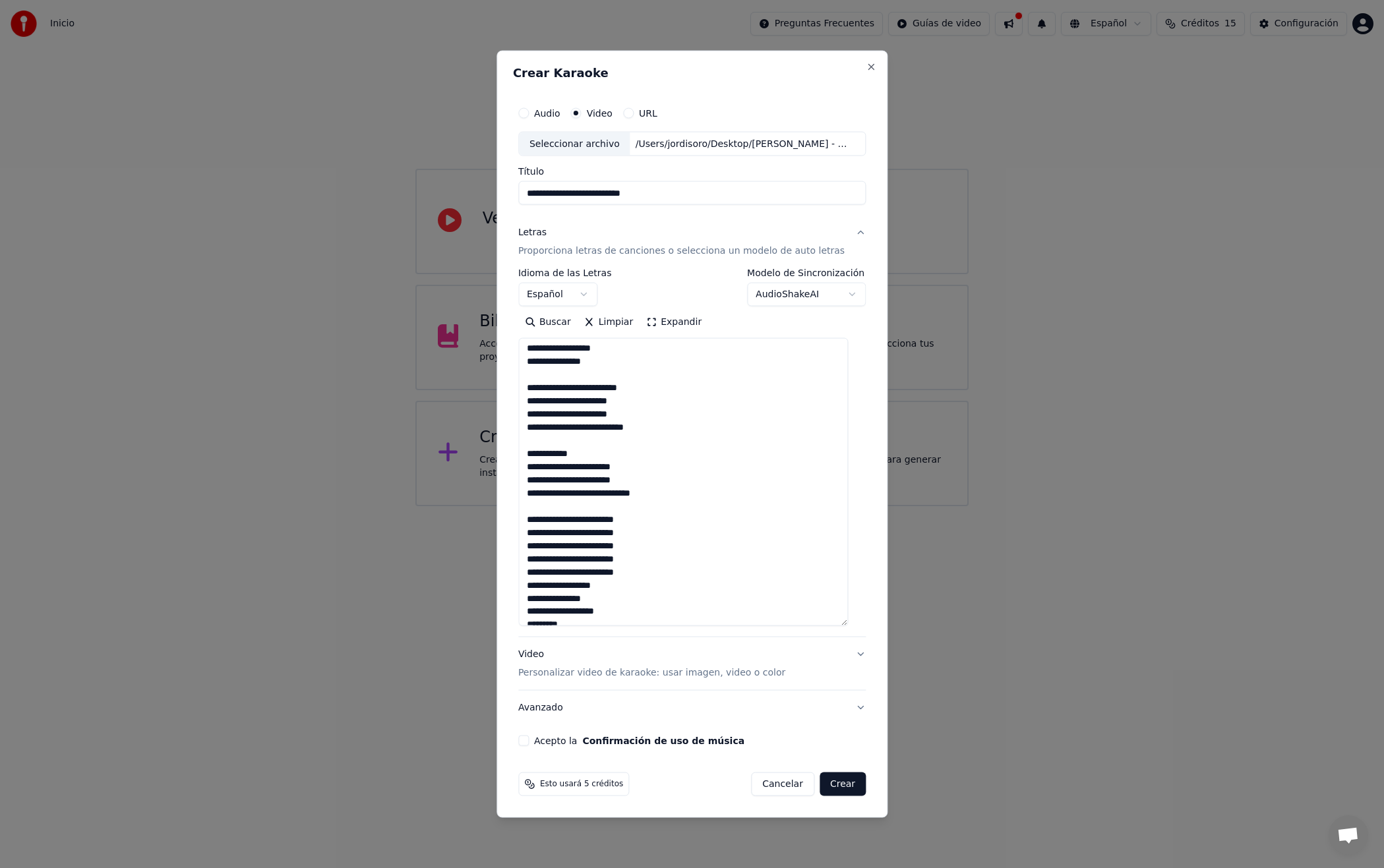
click at [534, 535] on textarea at bounding box center [683, 482] width 329 height 288
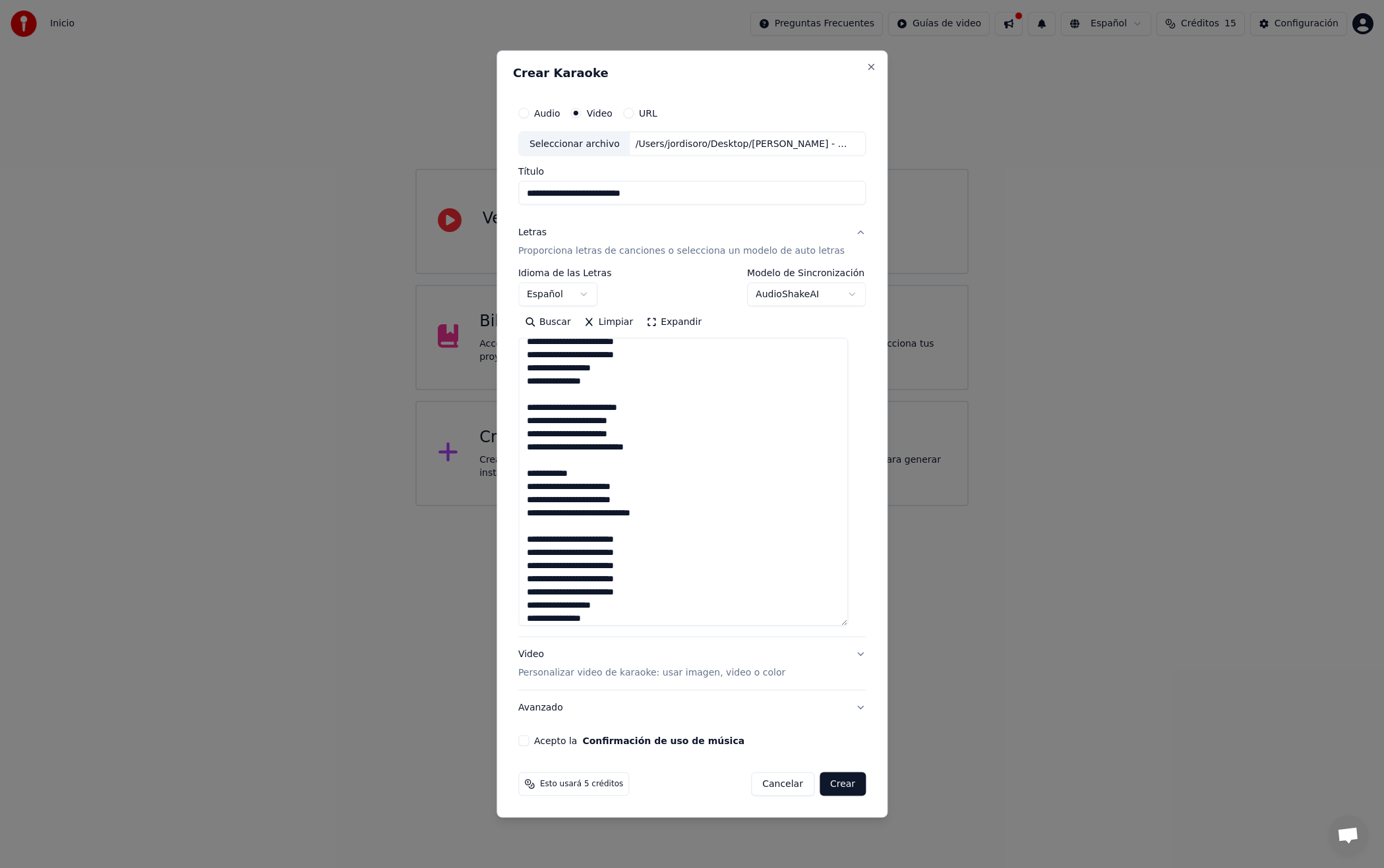
scroll to position [527, 0]
click at [535, 574] on textarea at bounding box center [683, 482] width 329 height 288
drag, startPoint x: 540, startPoint y: 586, endPoint x: 535, endPoint y: 595, distance: 10.3
click at [534, 587] on textarea at bounding box center [683, 482] width 329 height 288
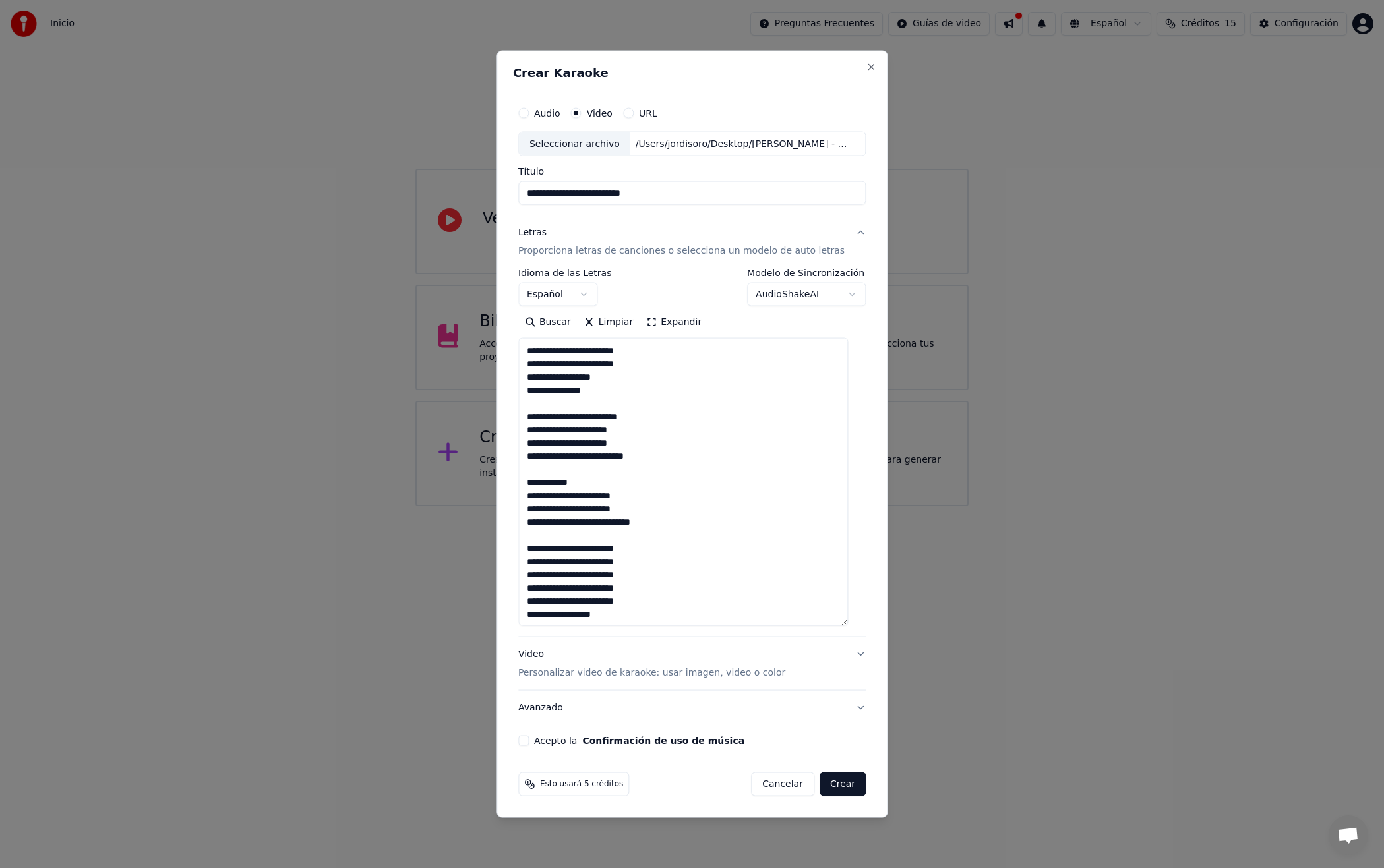
click at [532, 603] on textarea at bounding box center [683, 482] width 329 height 288
drag, startPoint x: 540, startPoint y: 614, endPoint x: 558, endPoint y: 627, distance: 22.2
click at [530, 616] on textarea at bounding box center [683, 482] width 329 height 288
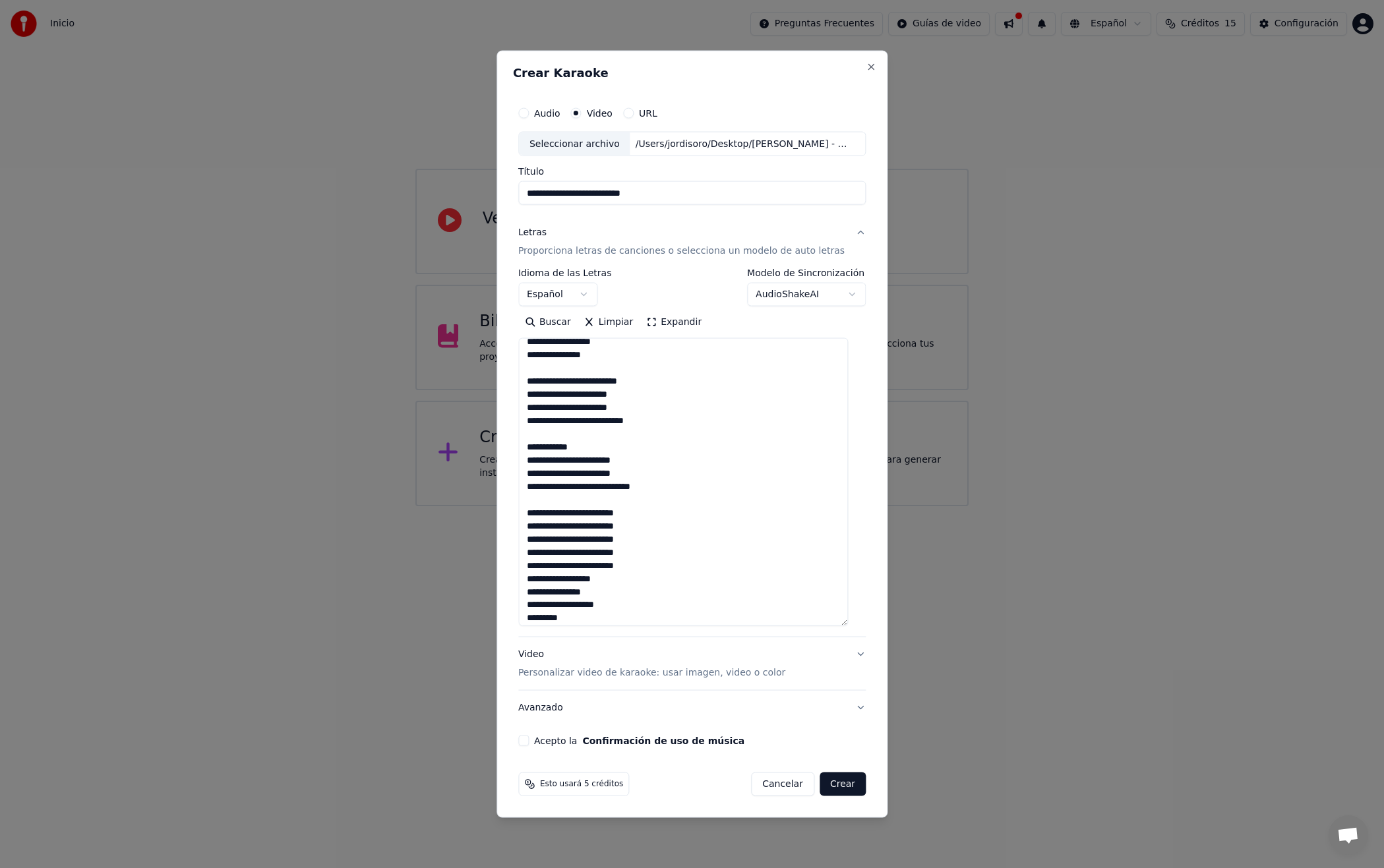
click at [535, 595] on textarea at bounding box center [683, 482] width 329 height 288
click at [538, 607] on textarea at bounding box center [683, 482] width 329 height 288
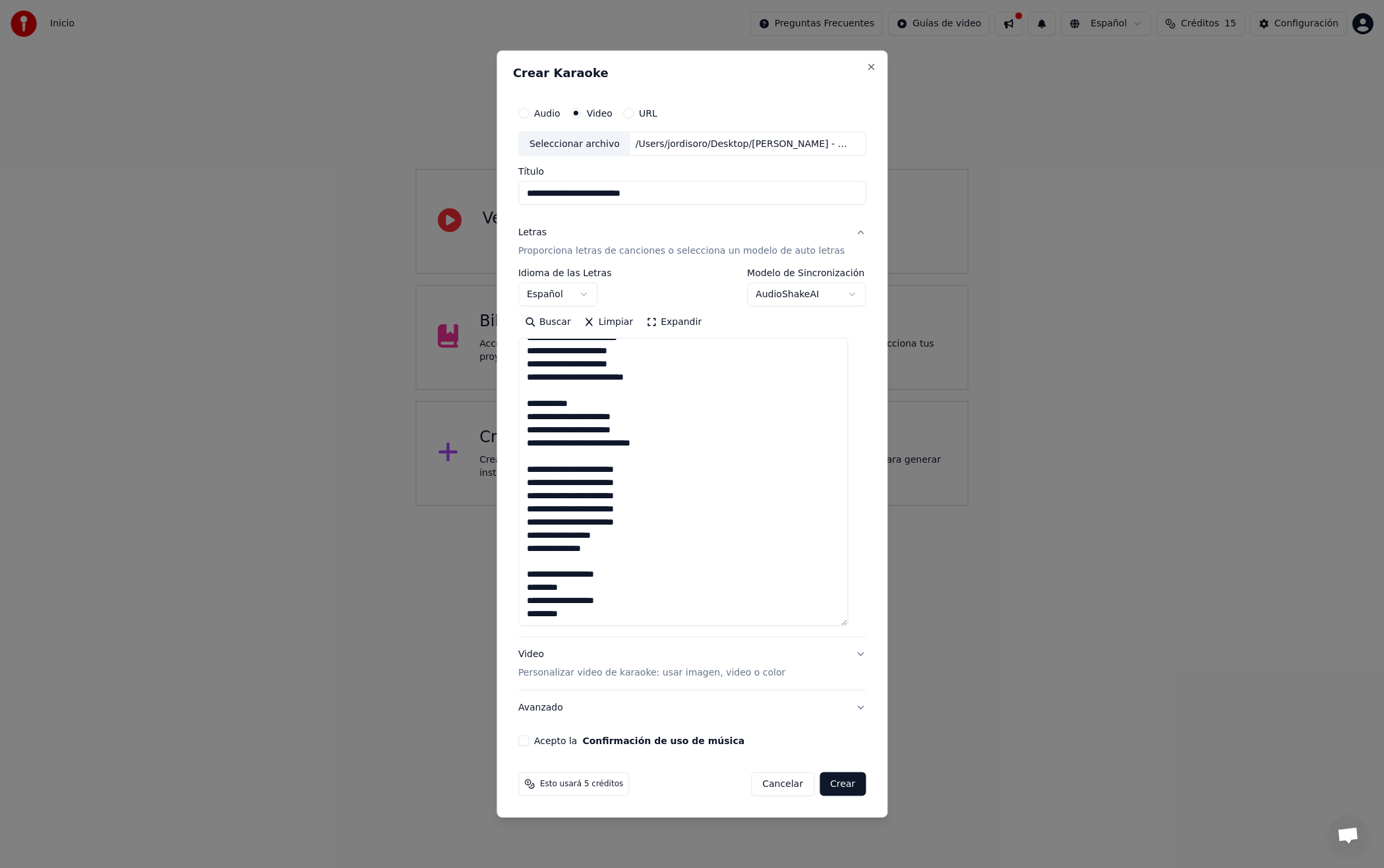
scroll to position [606, 0]
drag, startPoint x: 537, startPoint y: 589, endPoint x: 529, endPoint y: 591, distance: 8.2
click at [529, 591] on textarea at bounding box center [683, 482] width 329 height 288
drag, startPoint x: 540, startPoint y: 603, endPoint x: 536, endPoint y: 612, distance: 9.8
click at [535, 604] on textarea at bounding box center [683, 482] width 329 height 288
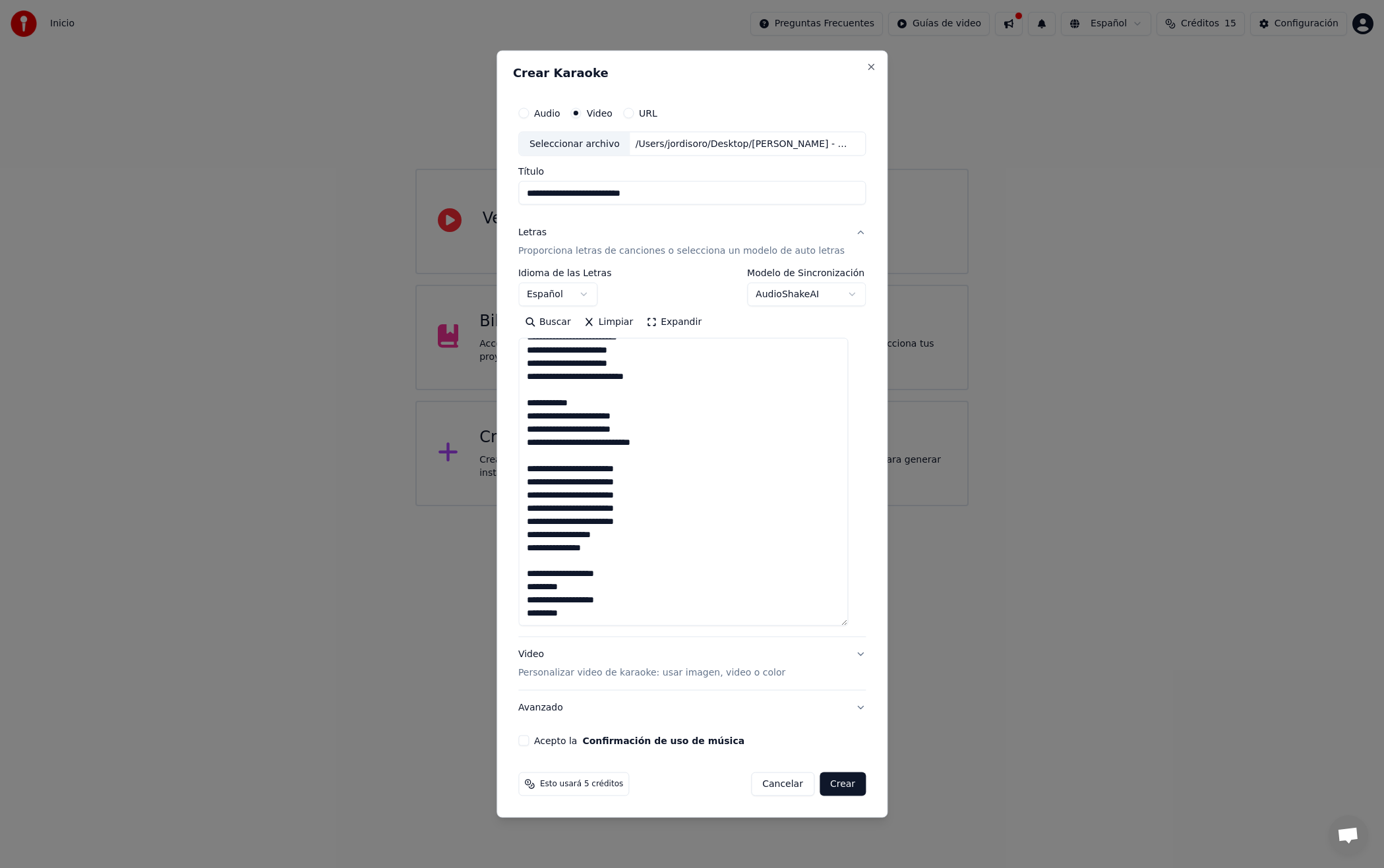
click at [534, 614] on textarea at bounding box center [683, 482] width 329 height 288
click at [594, 613] on textarea at bounding box center [683, 482] width 329 height 288
type textarea "**********"
click at [739, 673] on p "Personalizar video de karaoke: usar imagen, video o color" at bounding box center [651, 673] width 267 height 13
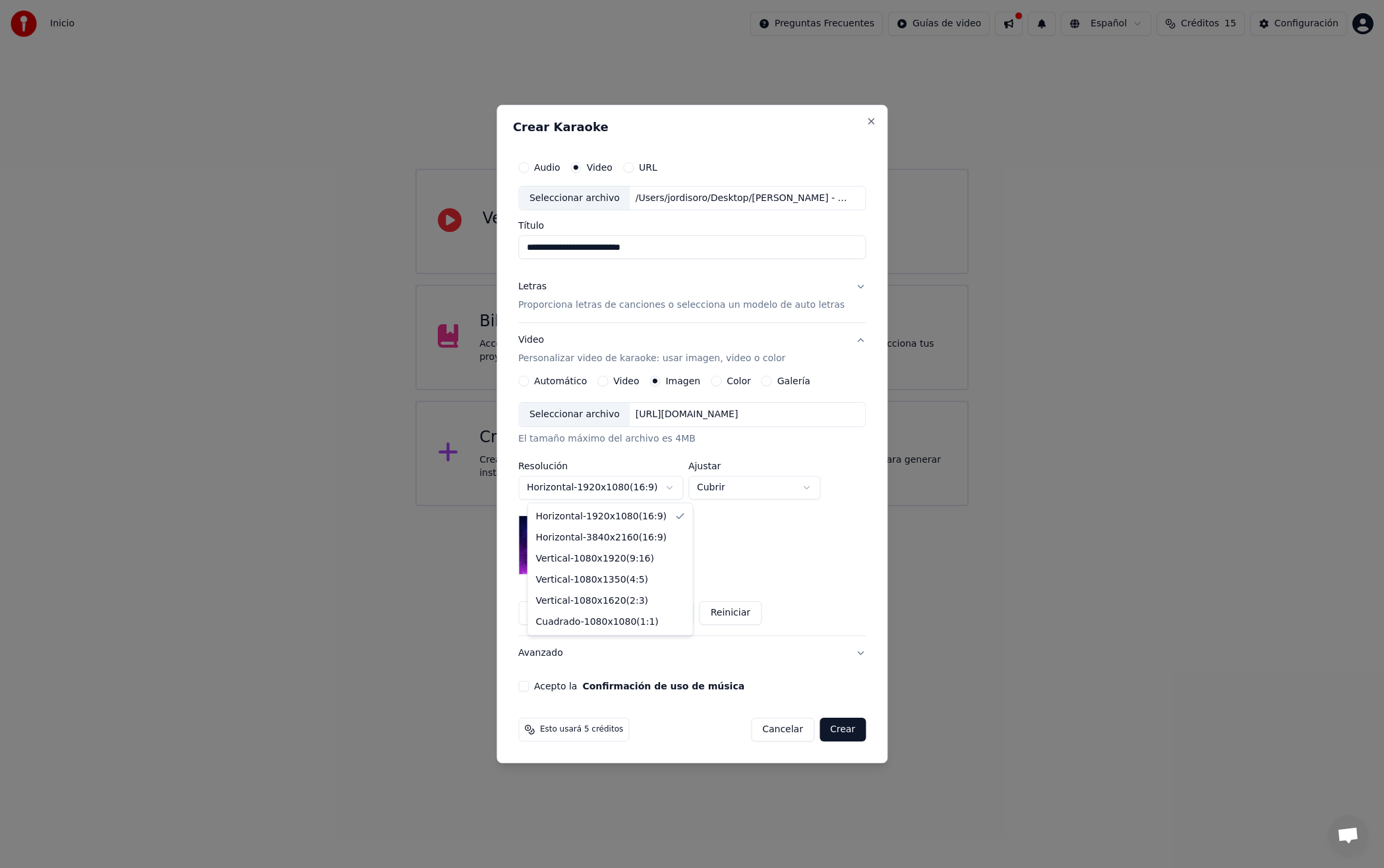
click at [794, 506] on body "**********" at bounding box center [692, 253] width 1384 height 506
click at [794, 526] on div "**********" at bounding box center [692, 488] width 348 height 173
click at [608, 382] on button "Video" at bounding box center [603, 381] width 11 height 11
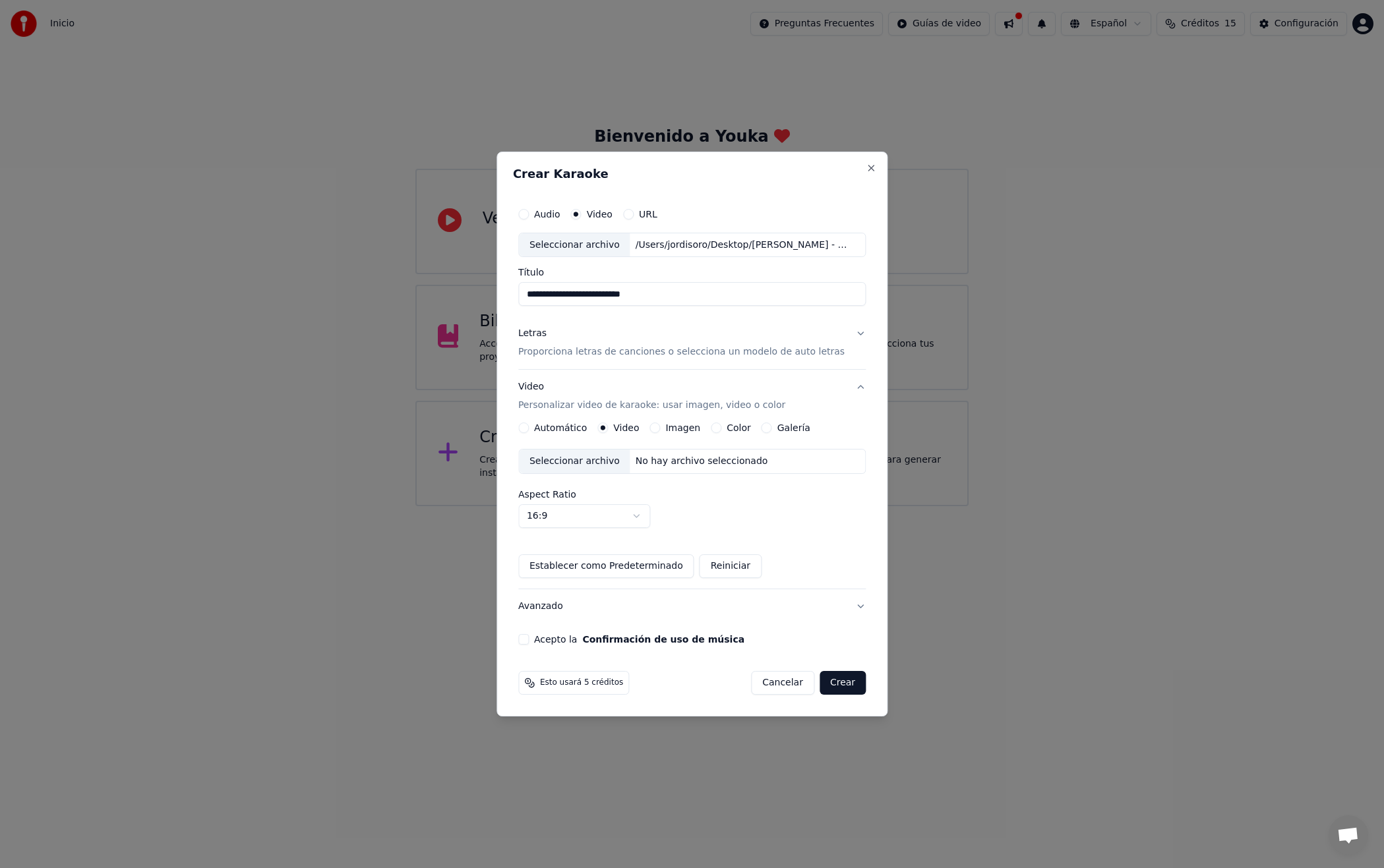
click at [589, 460] on div "Seleccionar archivo" at bounding box center [575, 461] width 112 height 24
click at [529, 641] on button "Acepto la Confirmación de uso de música" at bounding box center [524, 640] width 11 height 11
click at [850, 333] on button "Letras Proporciona letras de canciones o selecciona un modelo de auto letras" at bounding box center [692, 343] width 348 height 52
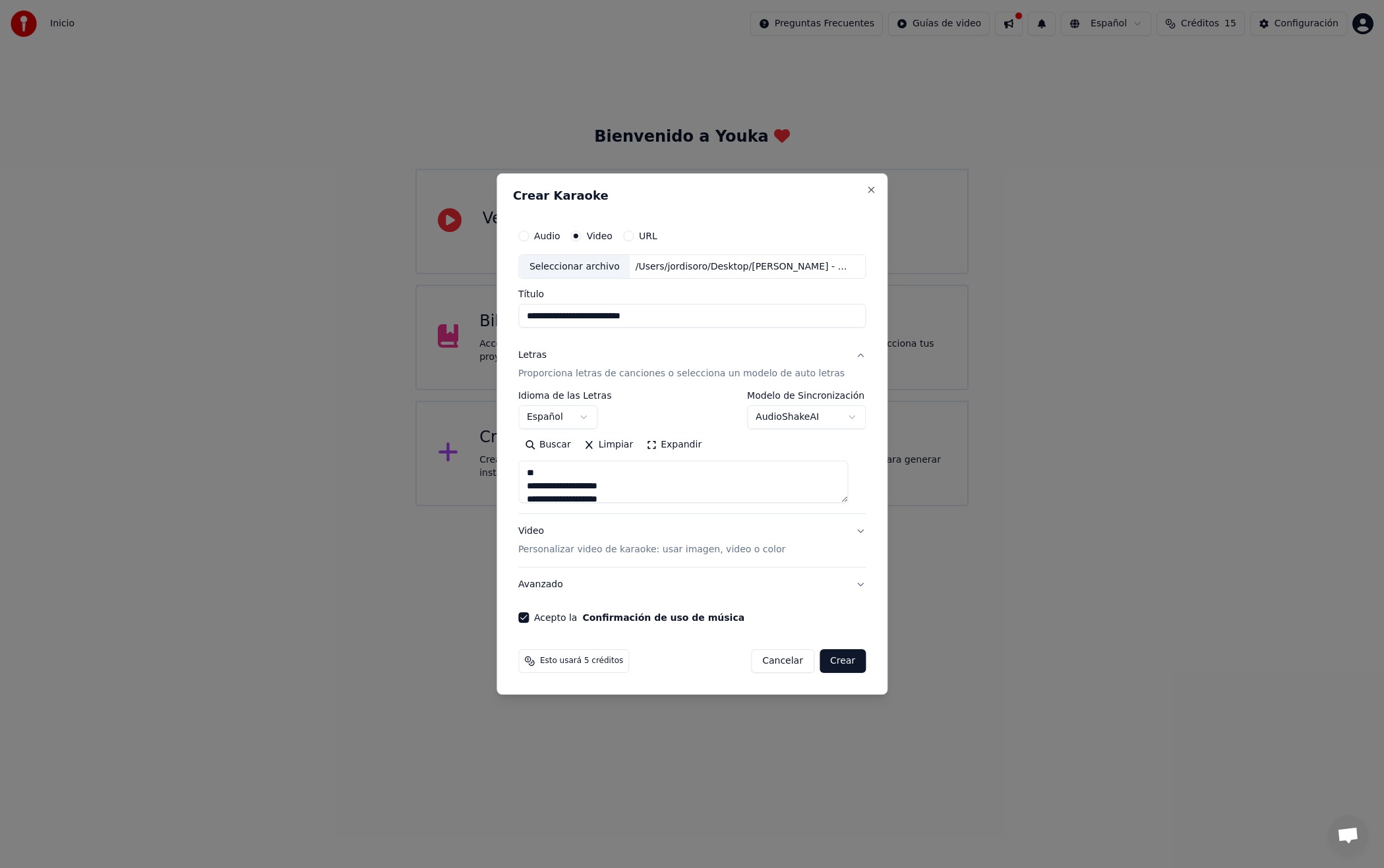
click at [843, 664] on button "Crear" at bounding box center [842, 660] width 46 height 24
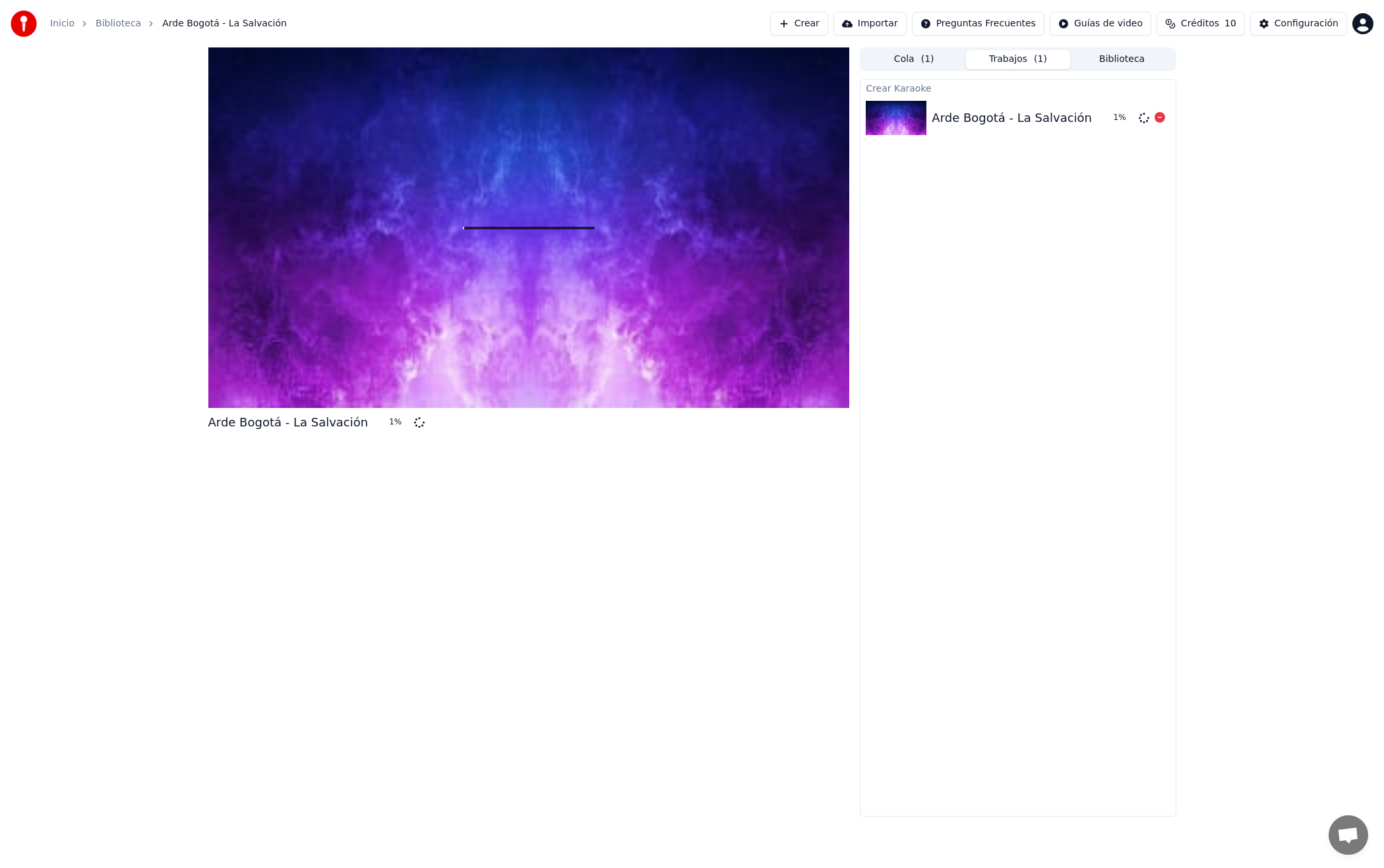
click at [1021, 120] on div "Arde Bogotá - La Salvación" at bounding box center [1012, 118] width 160 height 18
click at [929, 58] on span "( 1 )" at bounding box center [928, 59] width 13 height 13
click at [997, 56] on button "Trabajos ( 1 )" at bounding box center [1018, 60] width 104 height 19
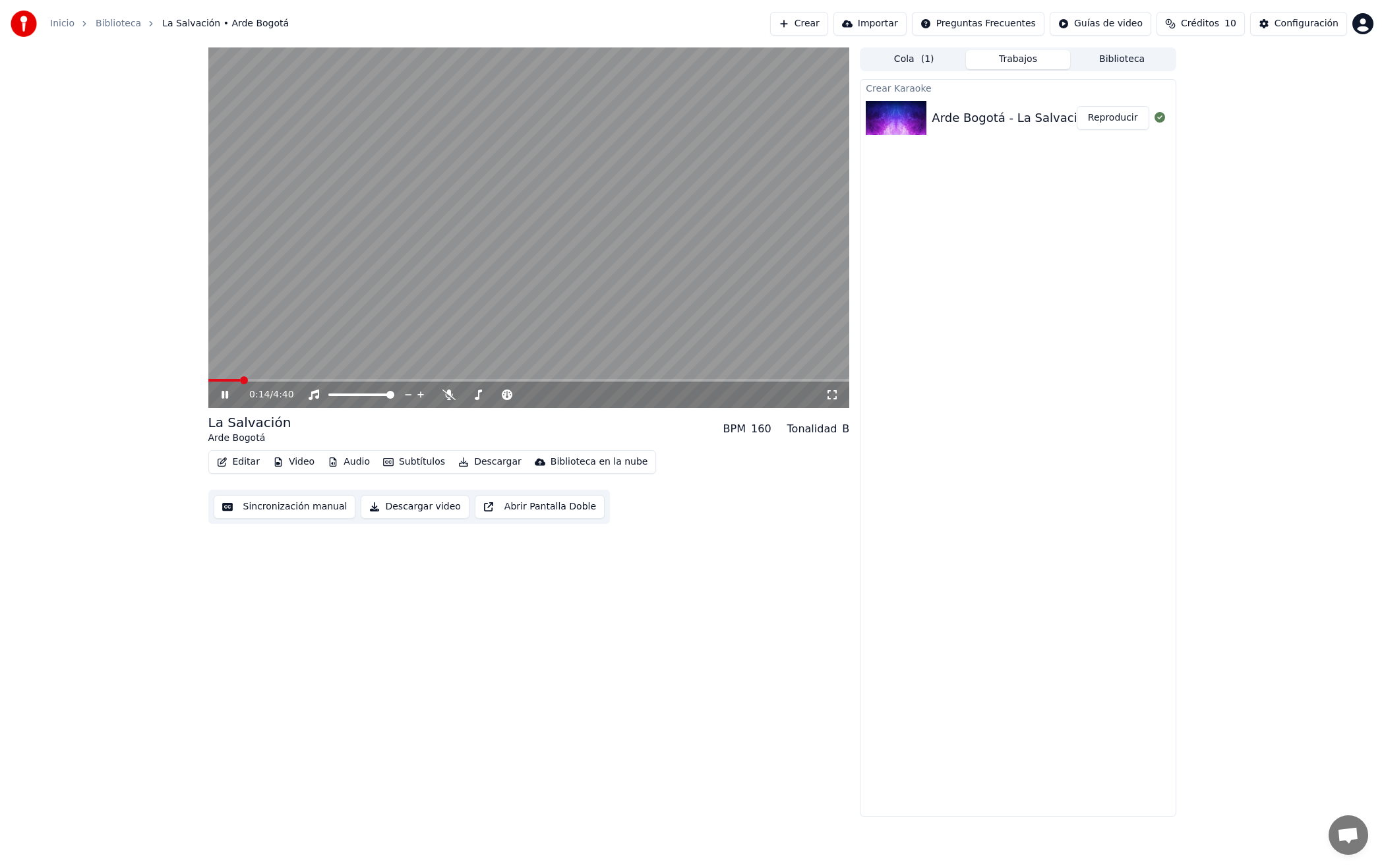
drag, startPoint x: 241, startPoint y: 375, endPoint x: 194, endPoint y: 382, distance: 47.5
click at [175, 382] on div "0:14 / 4:40 La Salvación Arde Bogotá BPM 160 Tonalidad B Editar Video Audio S…" at bounding box center [692, 432] width 1384 height 769
click at [213, 380] on span at bounding box center [212, 380] width 7 height 3
click at [190, 382] on div "0:00 / 4:40 La Salvación Arde Bogotá BPM 160 Tonalidad B Editar Video Audio S…" at bounding box center [692, 432] width 1384 height 769
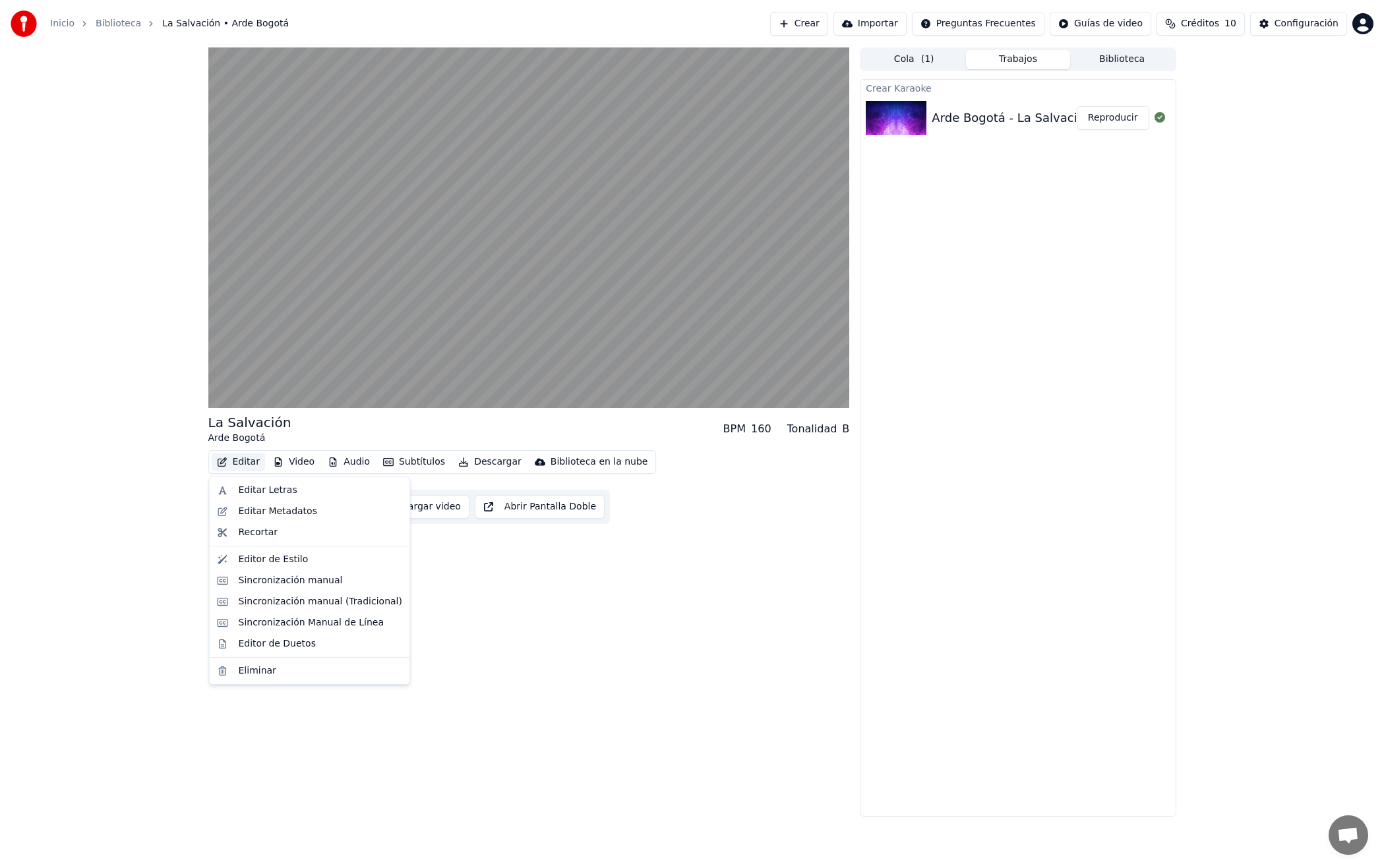
click at [239, 466] on button "Editar" at bounding box center [238, 462] width 53 height 18
click at [276, 603] on div "Sincronización manual (Tradicional)" at bounding box center [320, 602] width 163 height 13
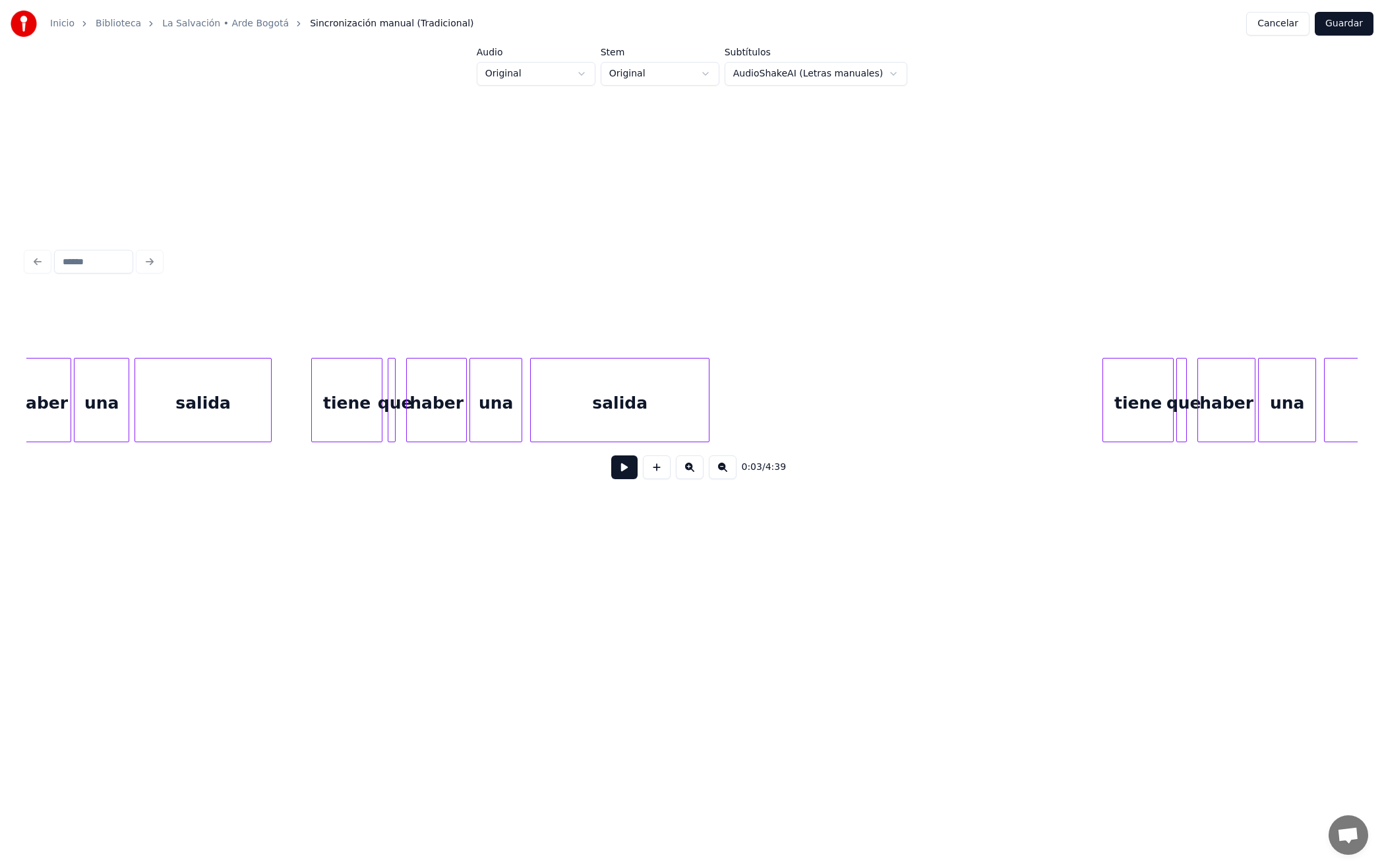
scroll to position [0, 21337]
click at [1138, 413] on div "tiene" at bounding box center [1133, 403] width 70 height 89
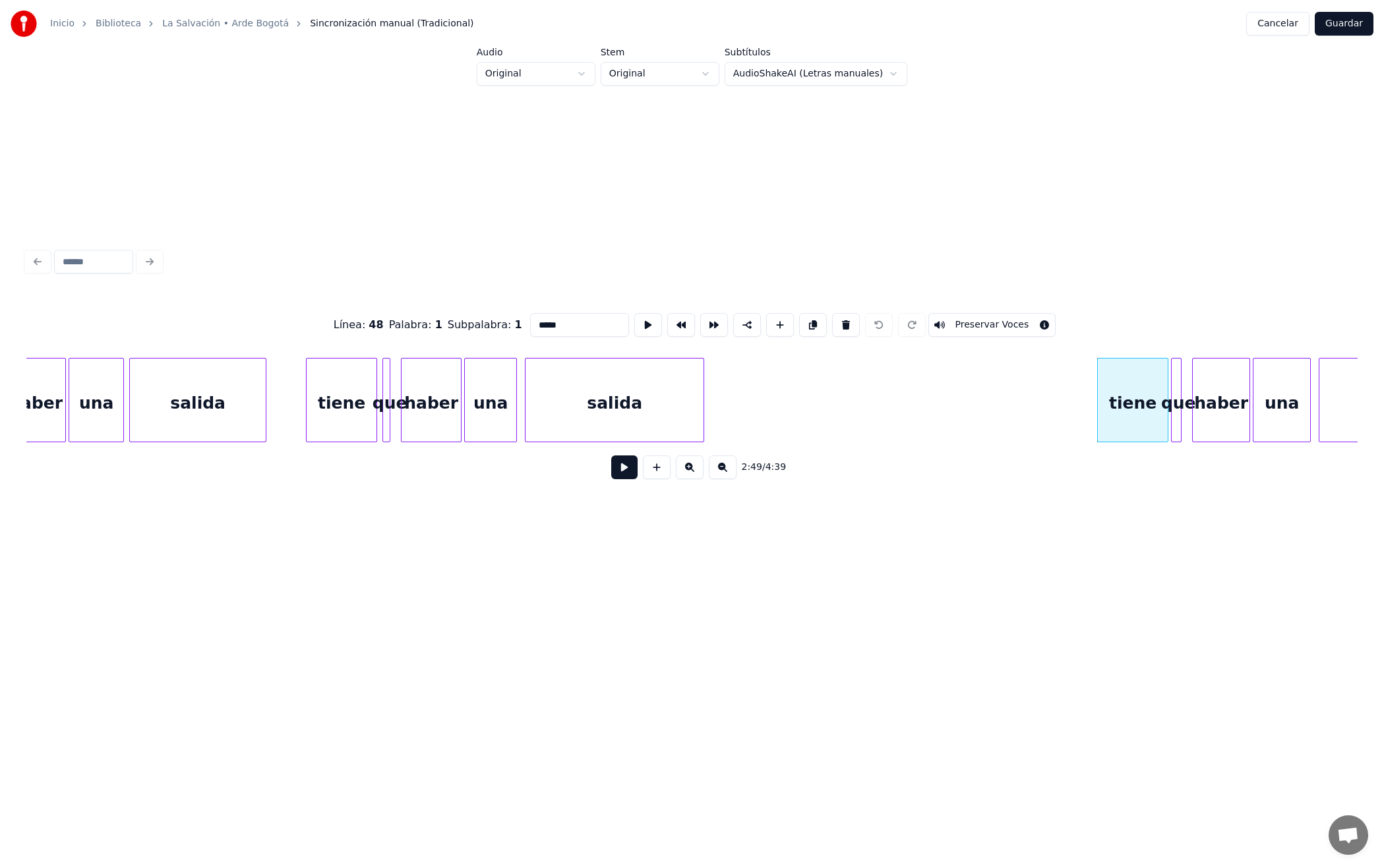
drag, startPoint x: 530, startPoint y: 327, endPoint x: 523, endPoint y: 327, distance: 7.0
click at [530, 327] on input "*****" at bounding box center [579, 324] width 99 height 24
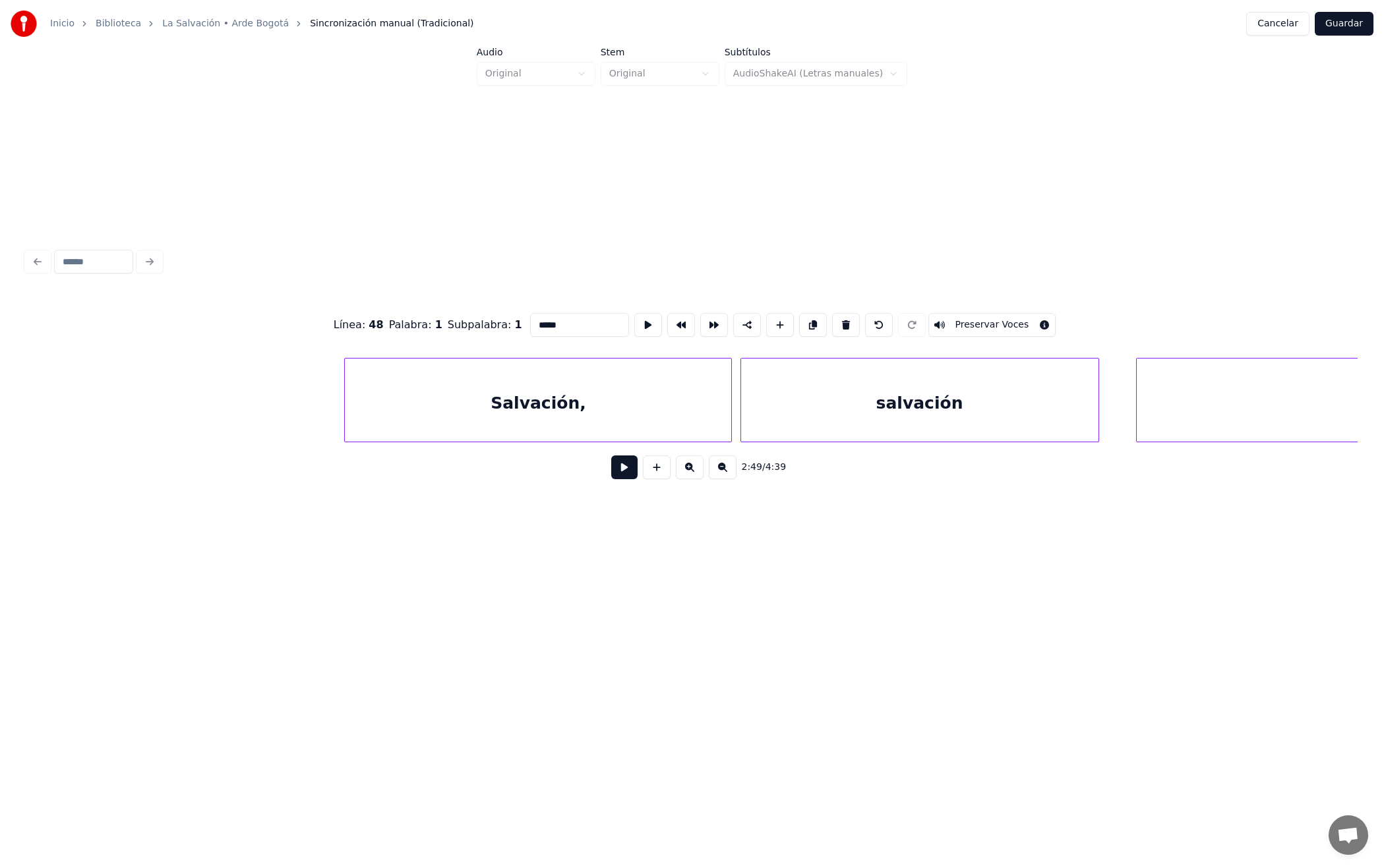
scroll to position [0, 26895]
click at [840, 396] on div "salvación" at bounding box center [859, 403] width 358 height 89
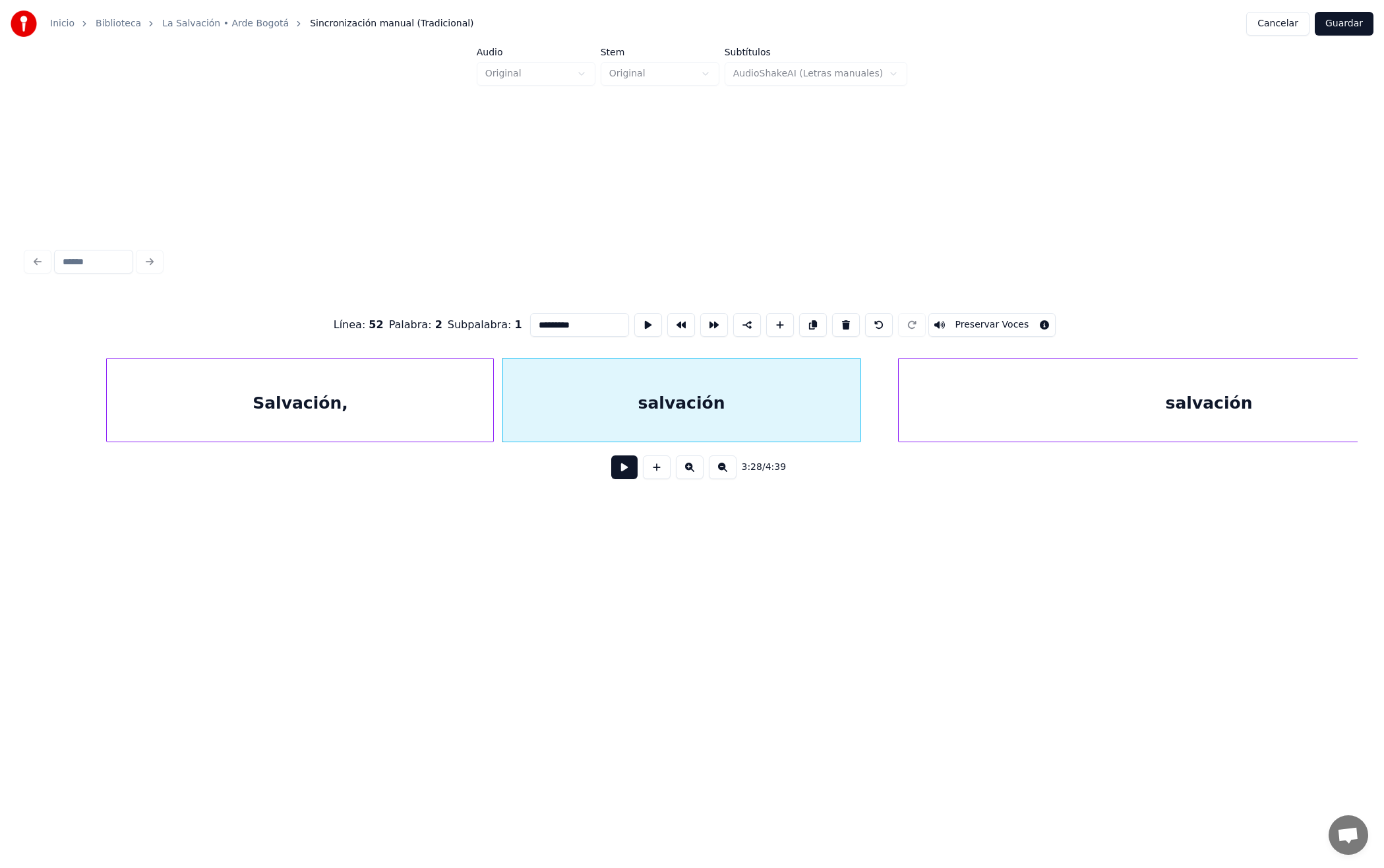
scroll to position [0, 27073]
click at [586, 329] on input "*********" at bounding box center [579, 324] width 99 height 24
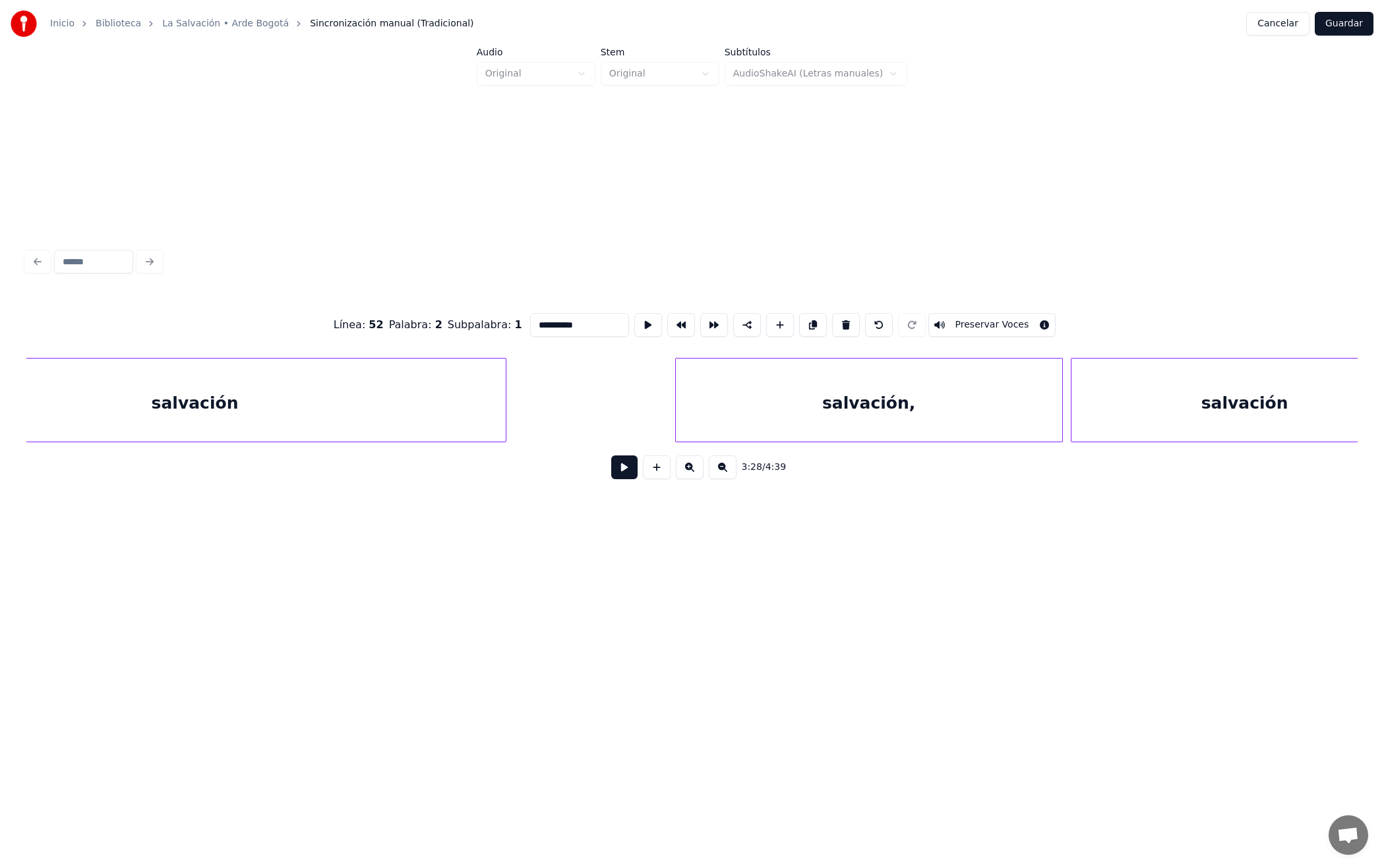
scroll to position [0, 28171]
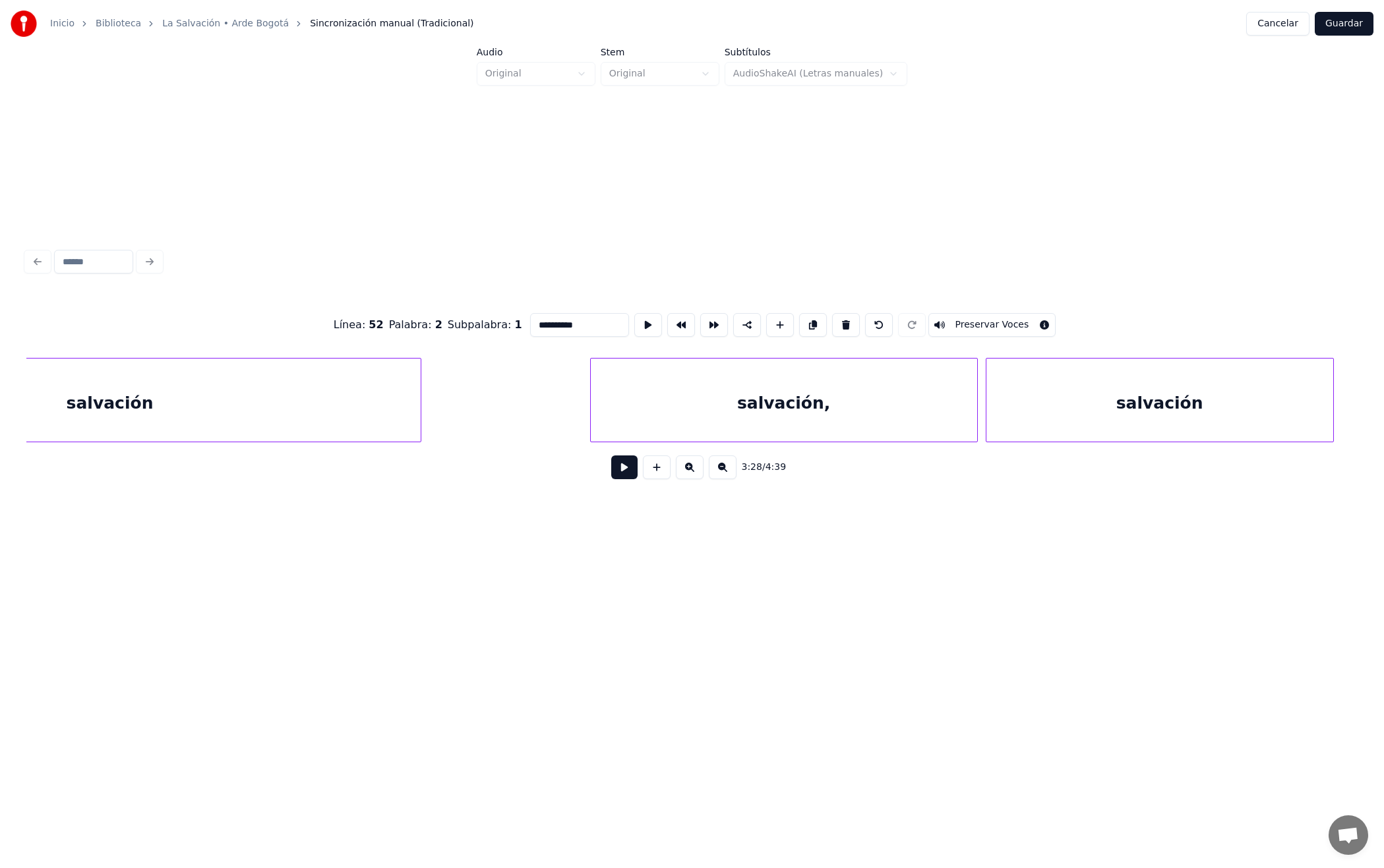
click at [1168, 413] on div "salvación" at bounding box center [1159, 403] width 347 height 89
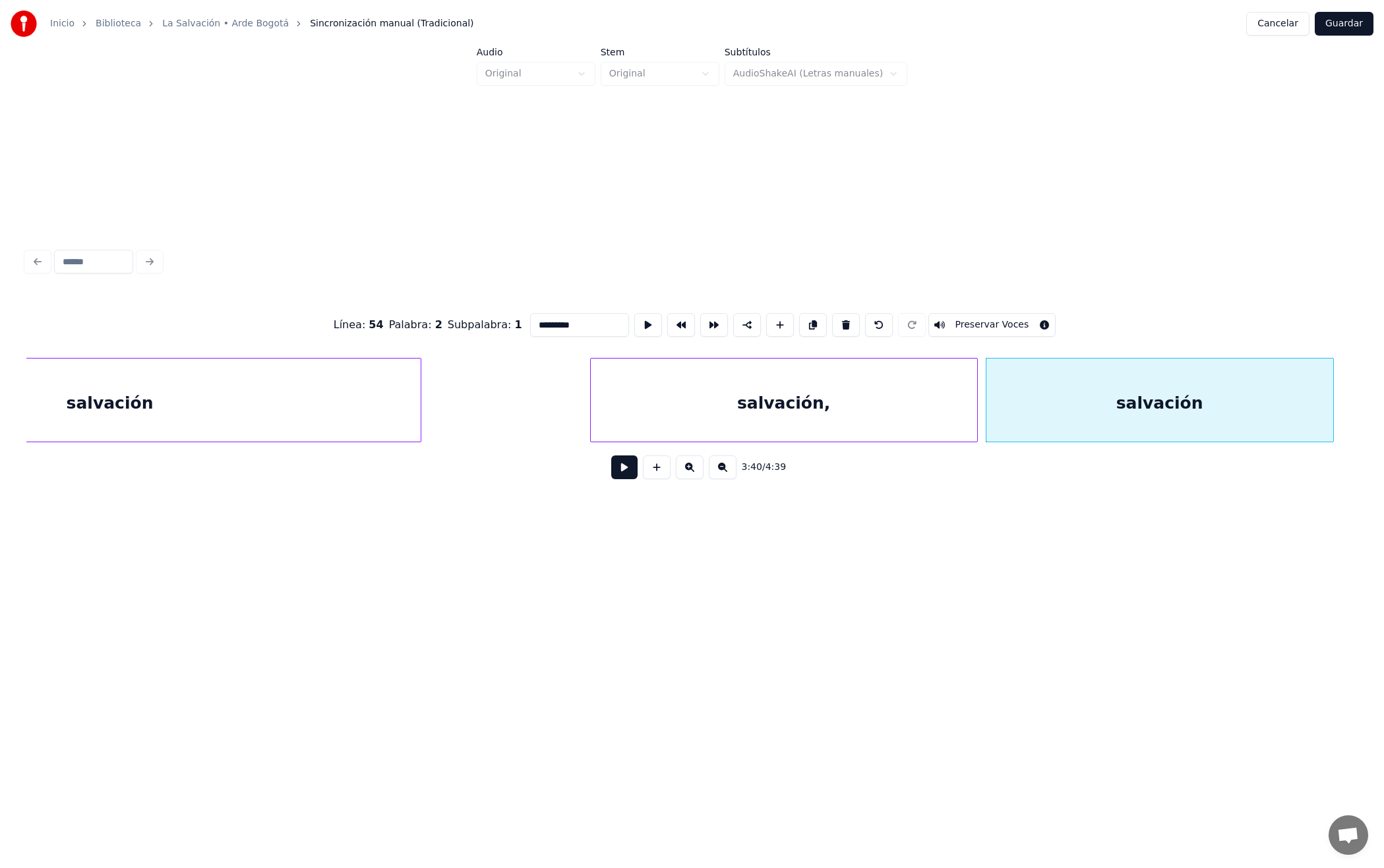
click at [583, 329] on input "*********" at bounding box center [579, 324] width 99 height 24
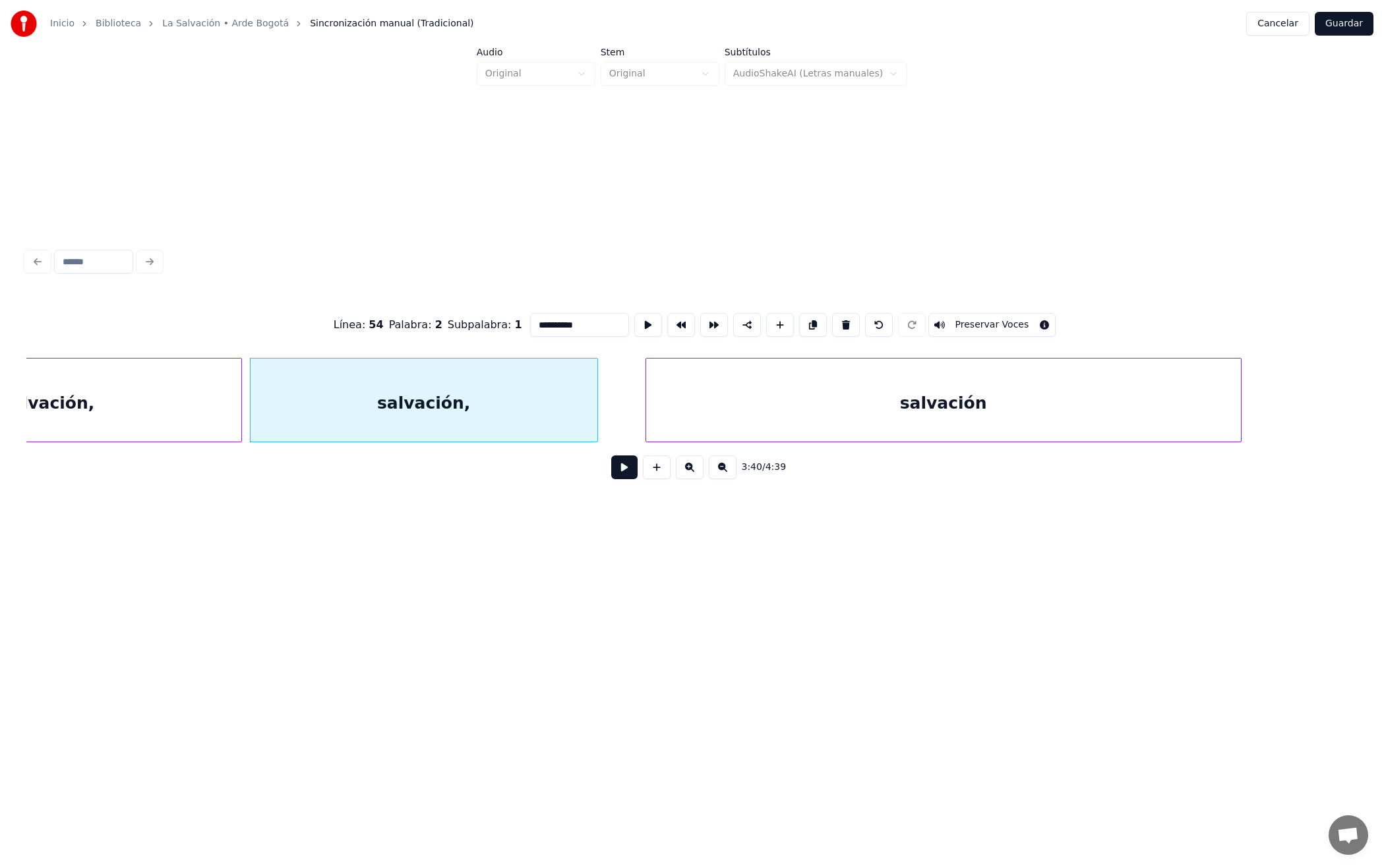
scroll to position [0, 29231]
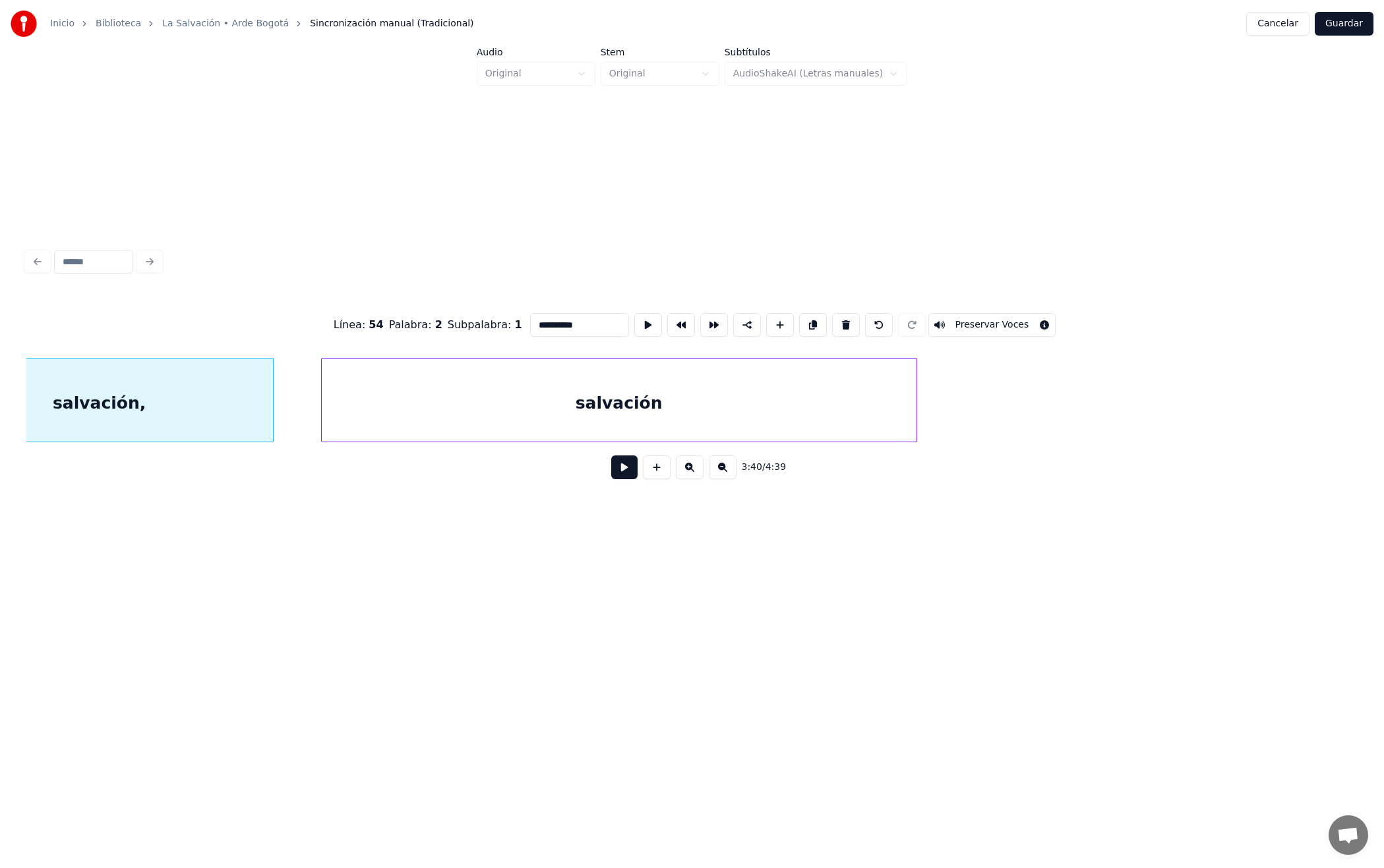
click at [729, 427] on div "salvación" at bounding box center [619, 403] width 595 height 89
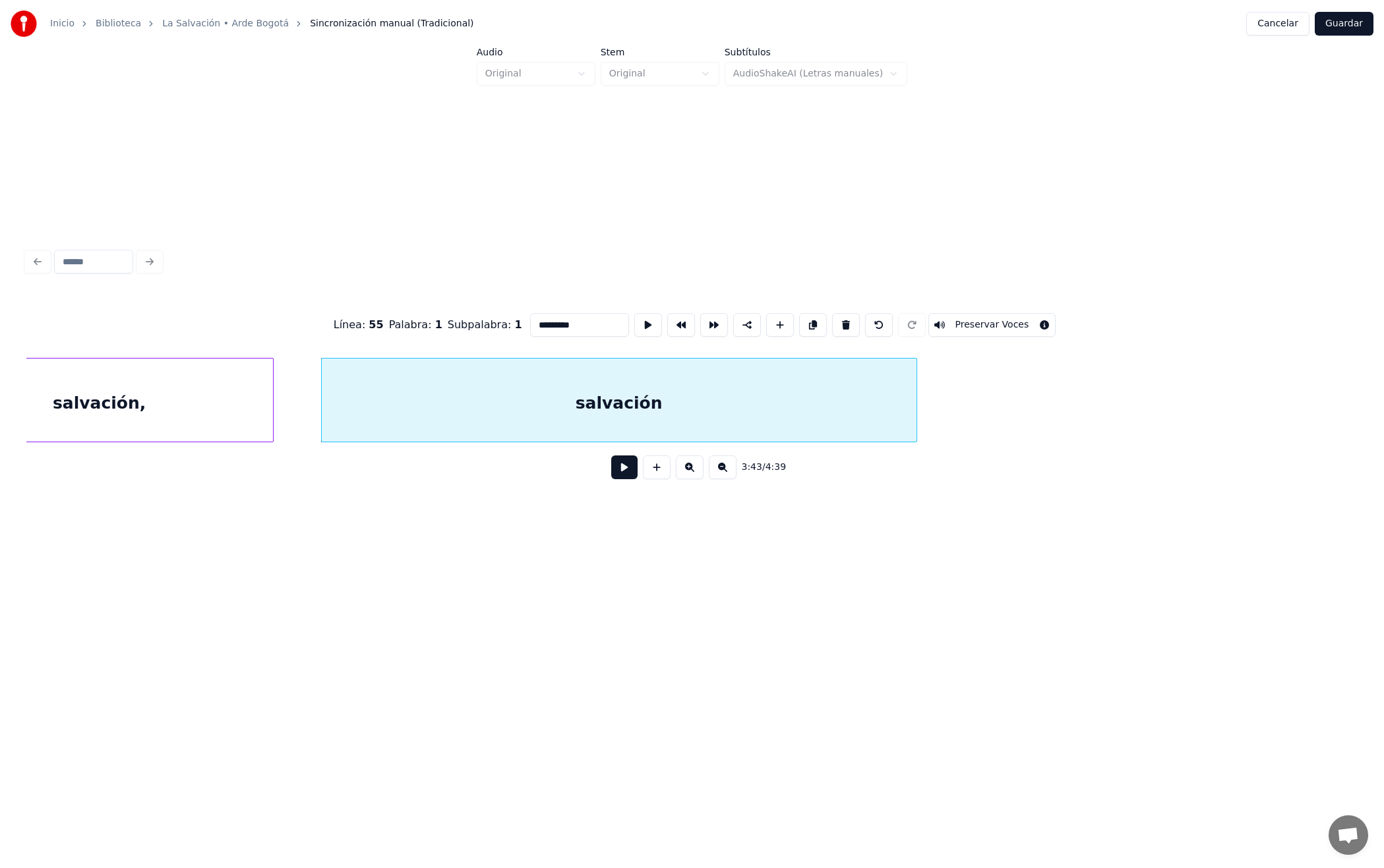
scroll to position [0, 29413]
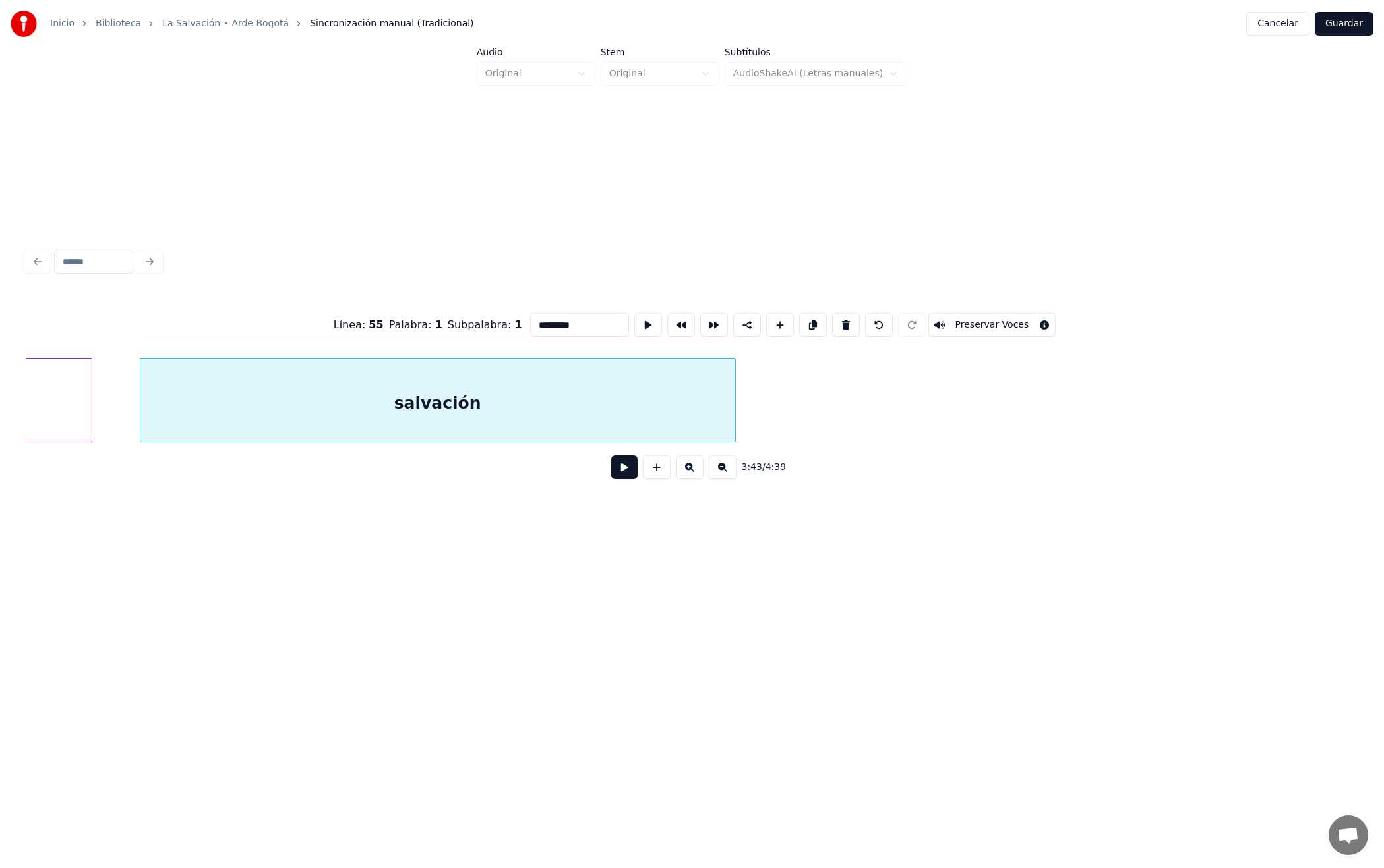
type input "*********"
click at [1348, 23] on button "Guardar" at bounding box center [1344, 24] width 58 height 24
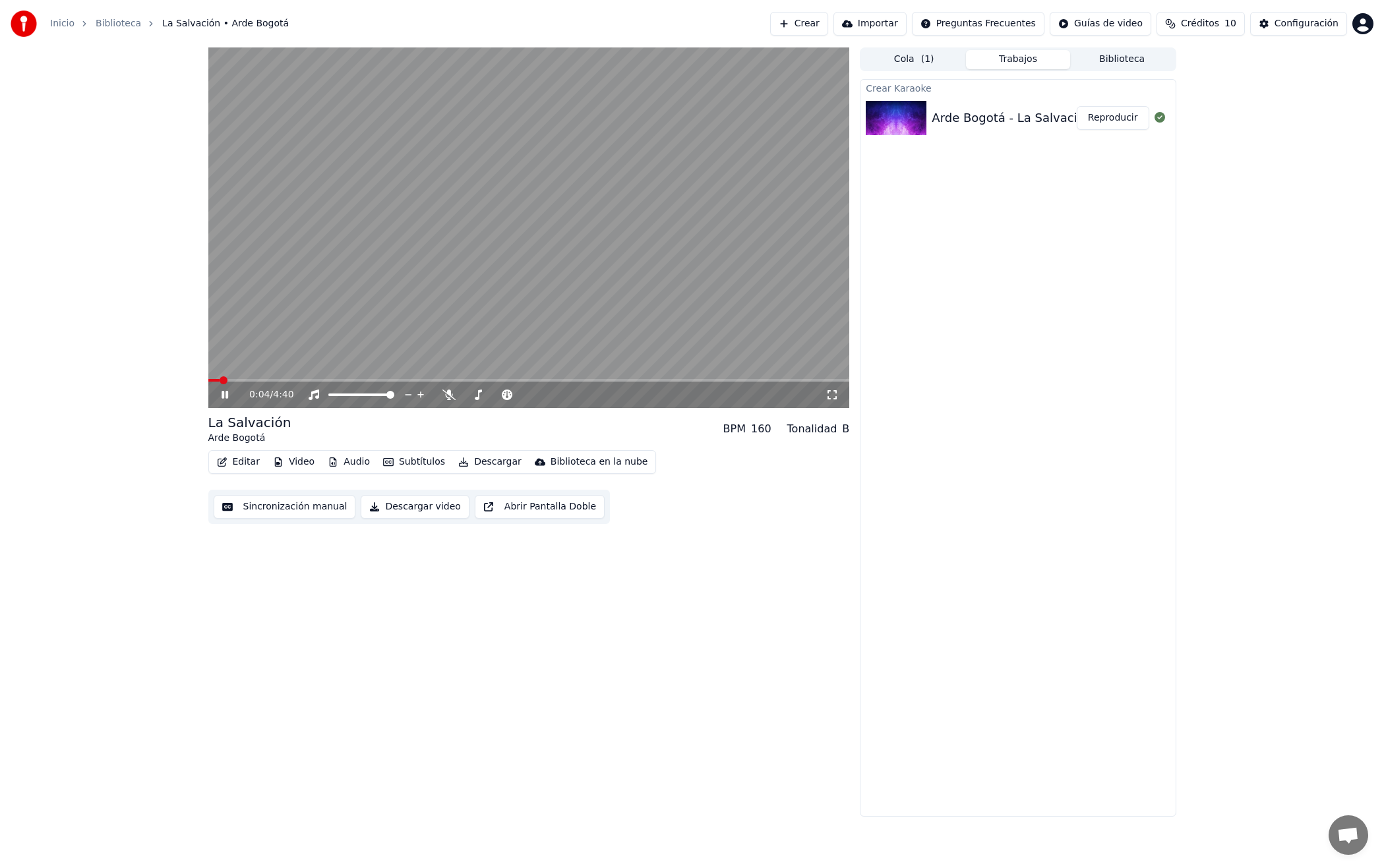
click at [228, 395] on icon at bounding box center [235, 395] width 31 height 11
click at [221, 394] on icon at bounding box center [225, 395] width 8 height 9
drag, startPoint x: 1089, startPoint y: 533, endPoint x: 1038, endPoint y: 510, distance: 55.9
click at [1088, 533] on div "Crear Karaoke Arde Bogotá - La Salvación Reproducir" at bounding box center [1018, 448] width 316 height 738
click at [421, 507] on button "Descargar video" at bounding box center [415, 507] width 108 height 24
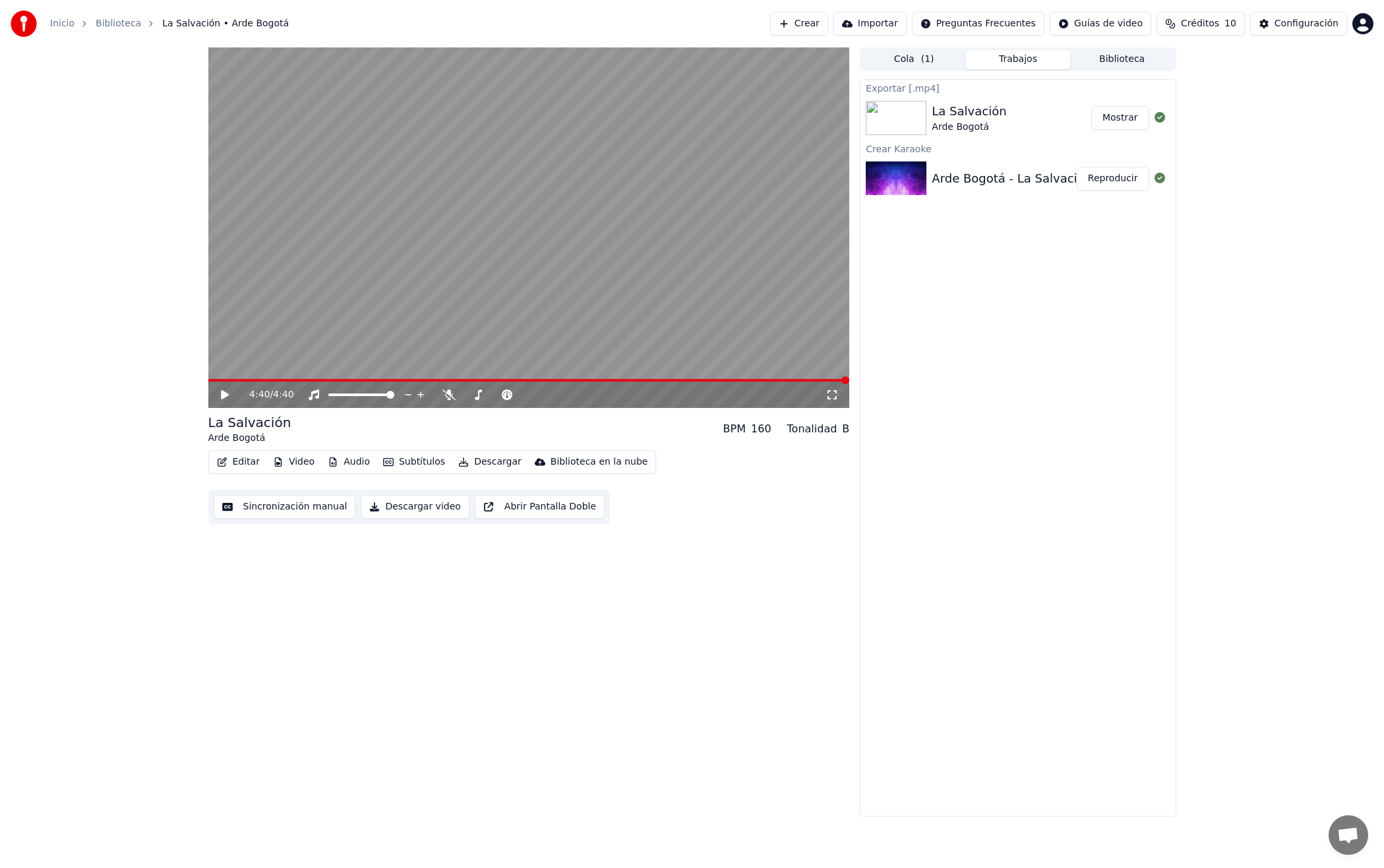
click at [1128, 119] on button "Mostrar" at bounding box center [1120, 118] width 58 height 24
